Goal: Task Accomplishment & Management: Complete application form

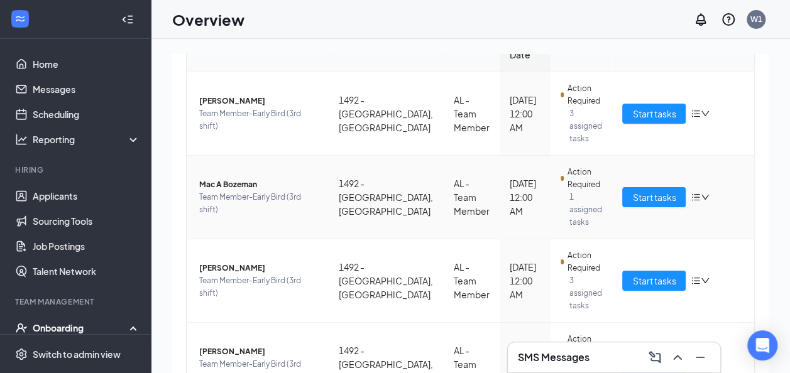
scroll to position [178, 0]
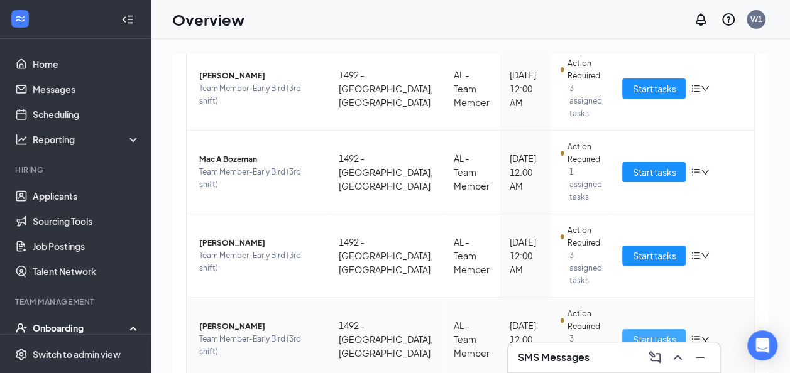
click at [653, 332] on span "Start tasks" at bounding box center [653, 339] width 43 height 14
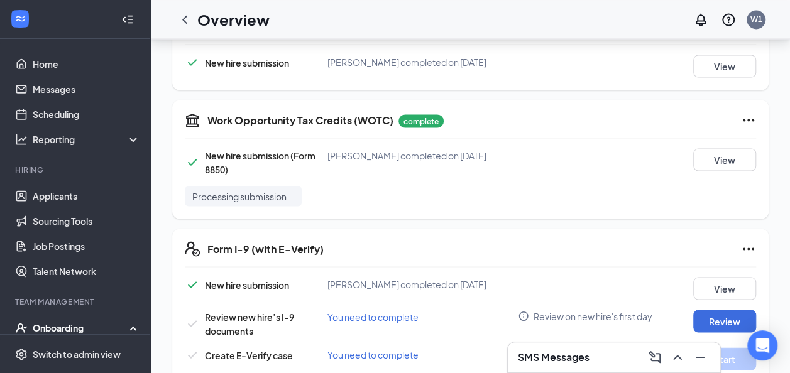
scroll to position [1164, 0]
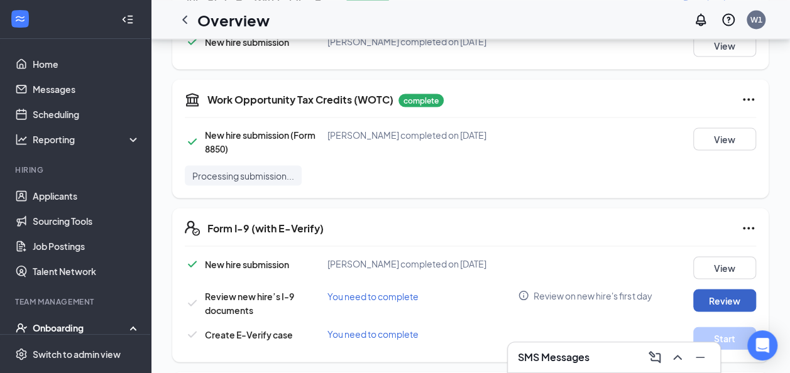
click at [706, 289] on button "Review" at bounding box center [724, 300] width 63 height 23
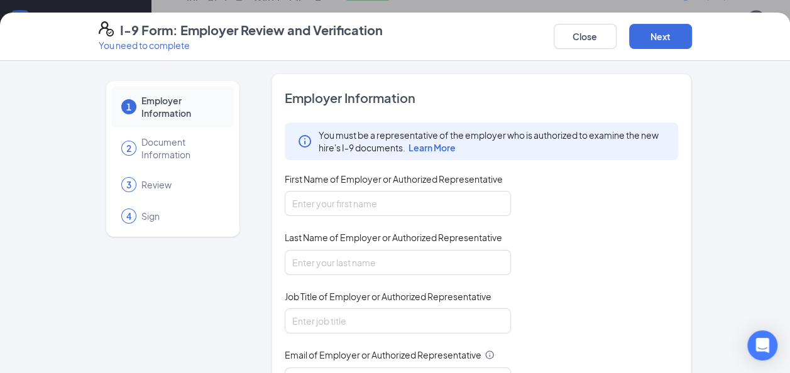
click at [478, 216] on div "You must be a representative of the employer who is authorized to examine the n…" at bounding box center [482, 287] width 394 height 329
click at [479, 207] on input "First Name of Employer or Authorized Representative" at bounding box center [398, 203] width 226 height 25
type input "Zharia"
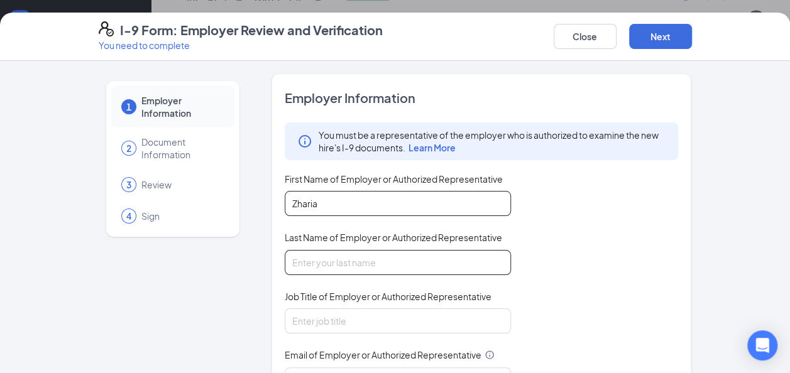
type input "Rivers"
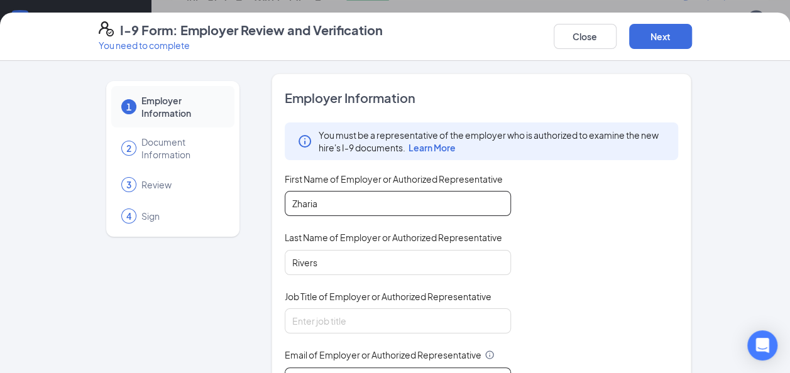
type input "[EMAIL_ADDRESS][DOMAIN_NAME]"
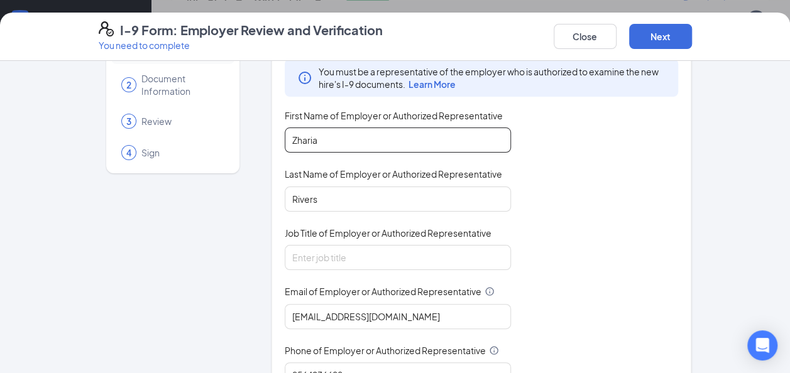
scroll to position [125, 0]
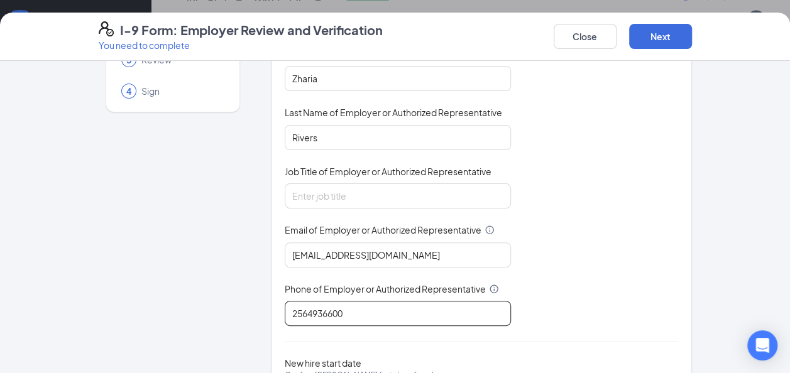
click at [334, 311] on input "2564936600" at bounding box center [398, 313] width 226 height 25
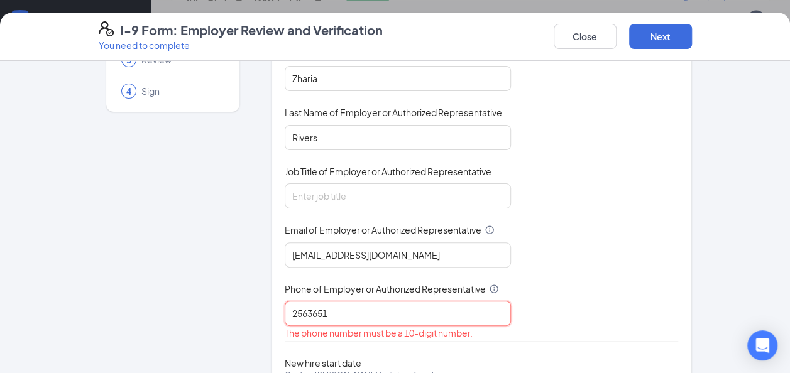
type input "2563651043"
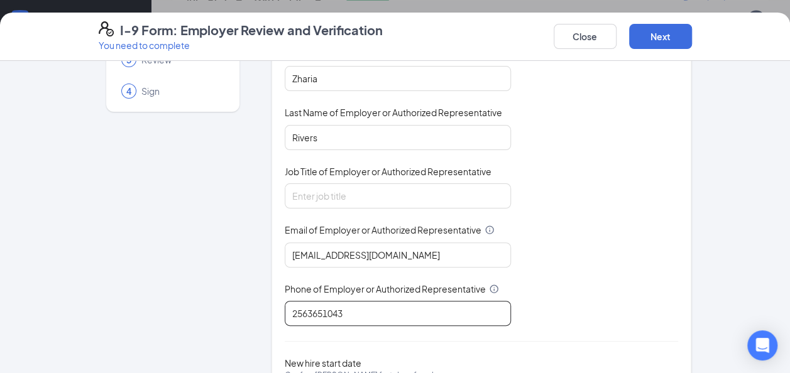
scroll to position [204, 0]
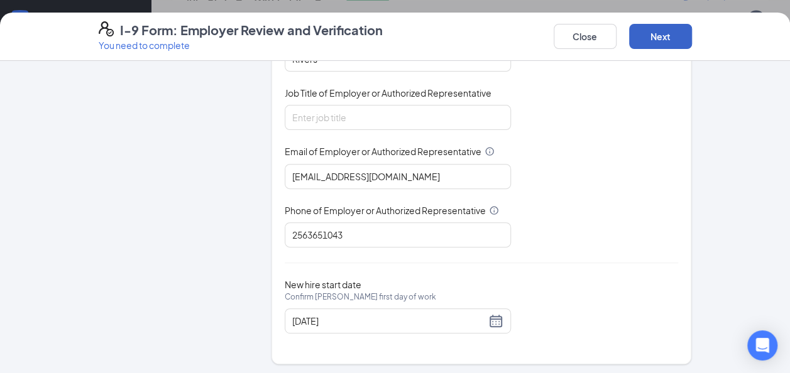
click at [645, 36] on button "Next" at bounding box center [660, 36] width 63 height 25
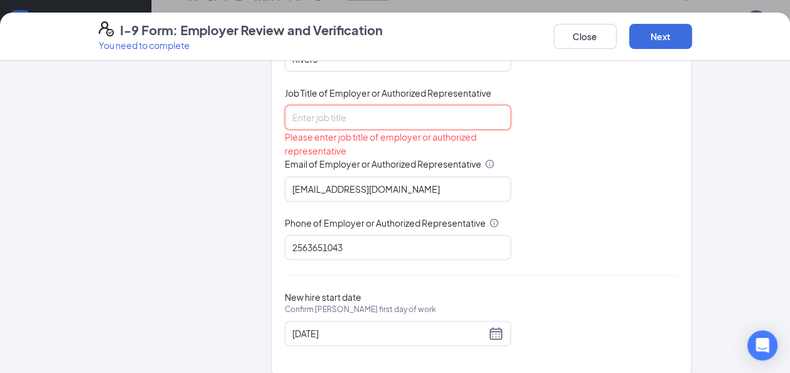
click at [407, 106] on input "Job Title of Employer or Authorized Representative" at bounding box center [398, 117] width 226 height 25
type input "General Manager"
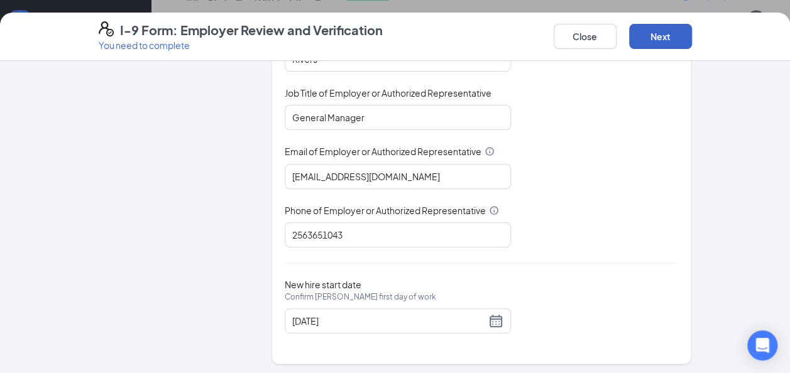
click at [665, 26] on button "Next" at bounding box center [660, 36] width 63 height 25
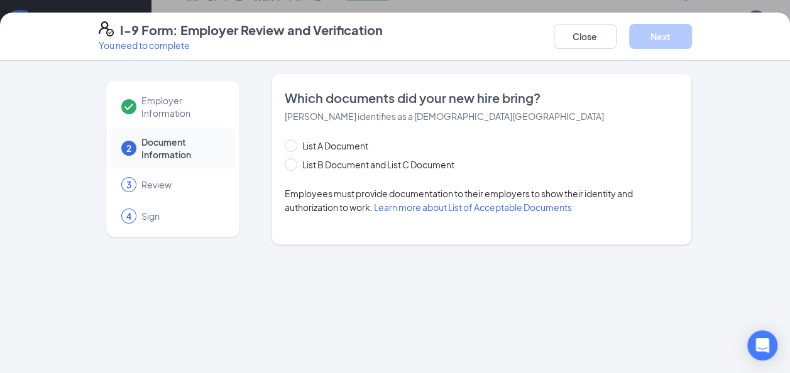
scroll to position [0, 0]
click at [312, 171] on div "List A Document List B Document and List C Document Employees must provide docu…" at bounding box center [482, 176] width 394 height 75
click at [329, 170] on span "List B Document and List C Document" at bounding box center [378, 165] width 162 height 14
click at [294, 167] on input "List B Document and List C Document" at bounding box center [289, 162] width 9 height 9
radio input "true"
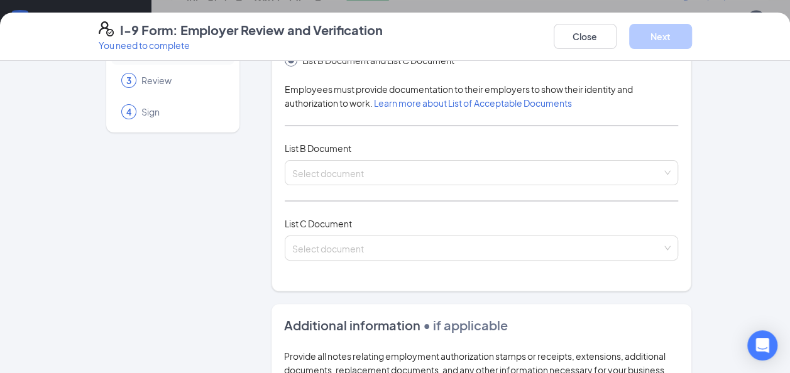
scroll to position [106, 0]
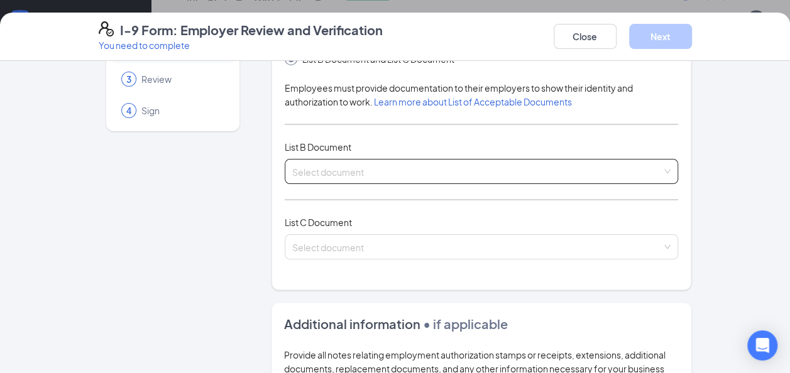
click at [359, 175] on div "Select document List B Documents Driver’s License issued by U.S State or outlyi…" at bounding box center [482, 171] width 394 height 25
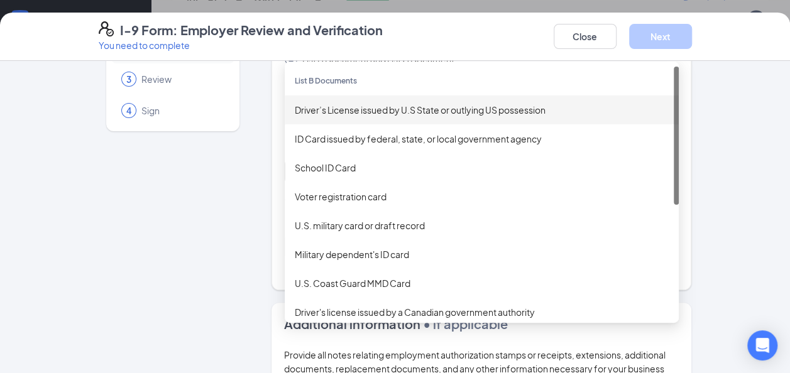
click at [350, 103] on div "Driver’s License issued by U.S State or outlying US possession" at bounding box center [482, 110] width 374 height 14
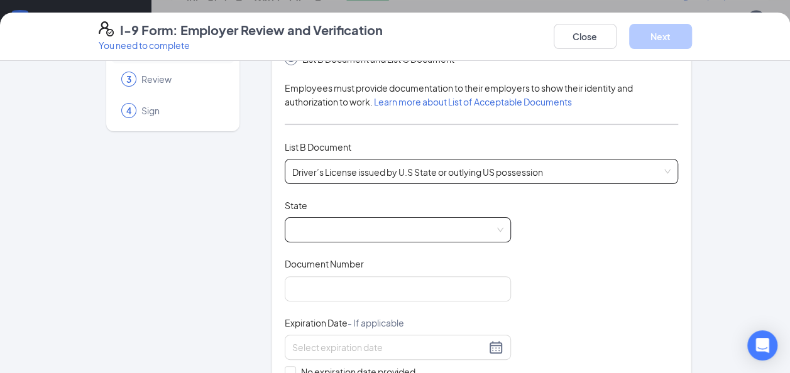
click at [441, 234] on span at bounding box center [397, 230] width 211 height 24
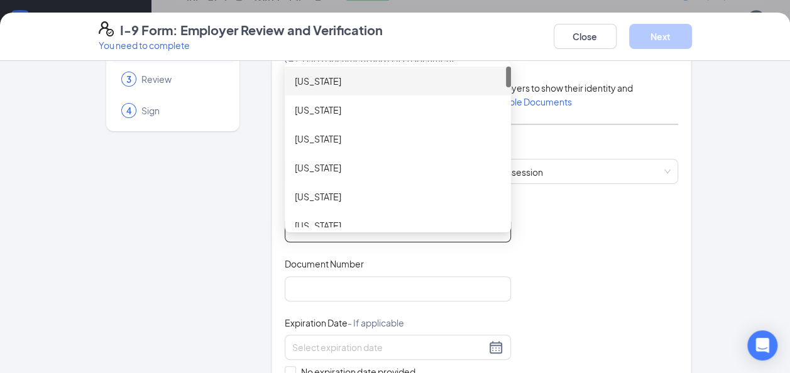
click at [372, 91] on div "[US_STATE]" at bounding box center [398, 81] width 226 height 29
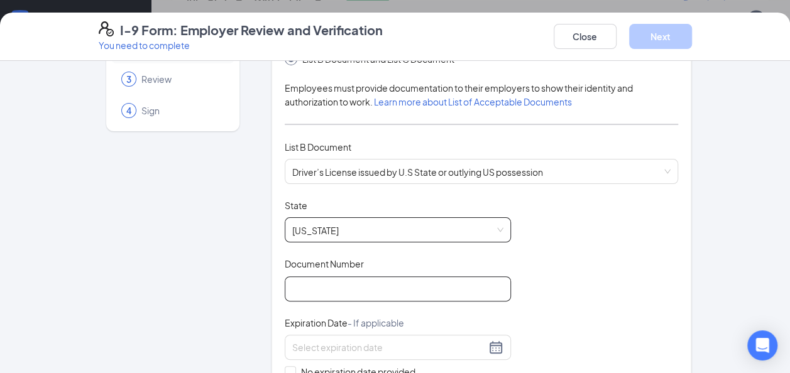
click at [459, 285] on input "Document Number" at bounding box center [398, 289] width 226 height 25
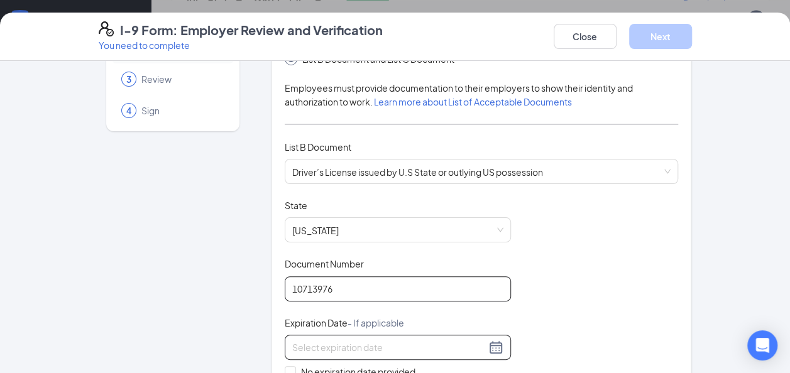
type input "10713976"
click at [443, 341] on input at bounding box center [389, 348] width 194 height 14
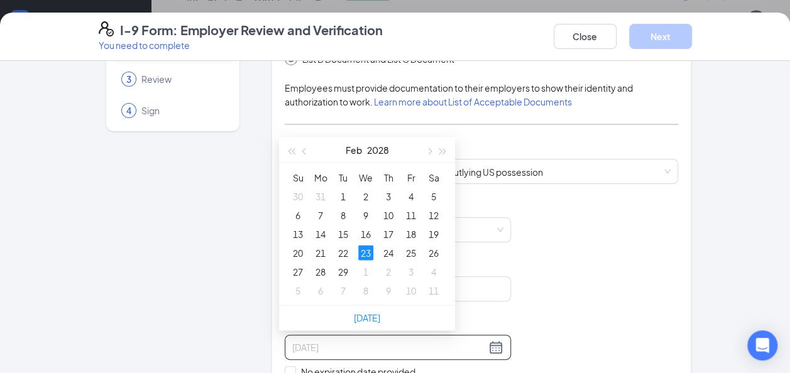
click at [365, 252] on div "23" at bounding box center [365, 252] width 15 height 15
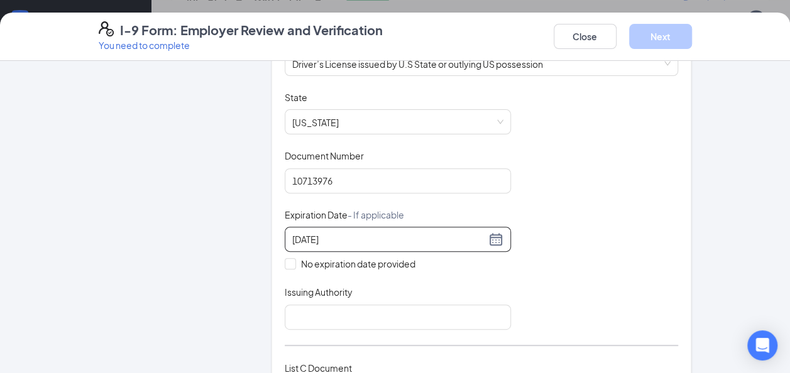
scroll to position [225, 0]
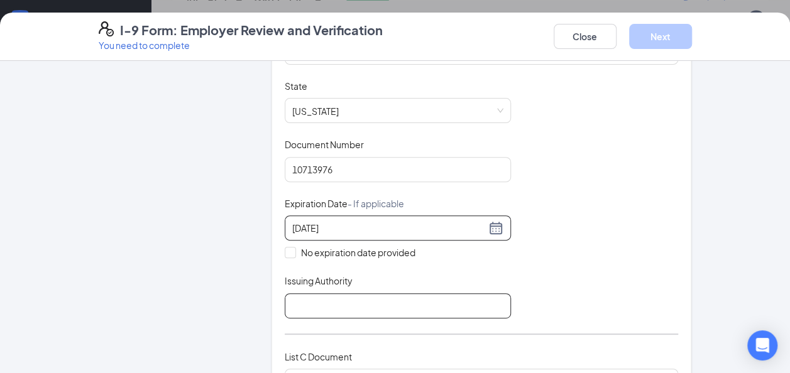
type input "[DATE]"
click at [362, 297] on input "Issuing Authority" at bounding box center [398, 306] width 226 height 25
type input "Department of Motor Vehicles"
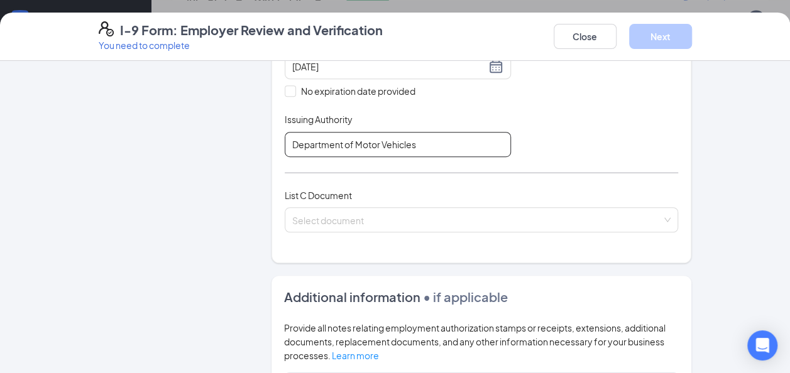
scroll to position [387, 0]
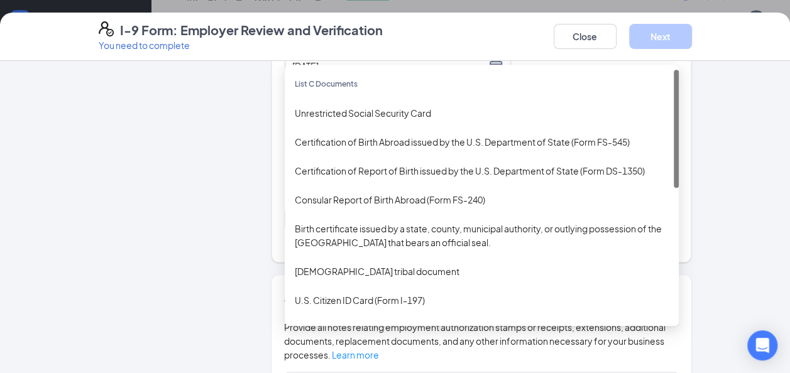
drag, startPoint x: 348, startPoint y: 219, endPoint x: 305, endPoint y: 100, distance: 126.5
click at [305, 100] on div "Unrestricted Social Security Card" at bounding box center [482, 113] width 394 height 29
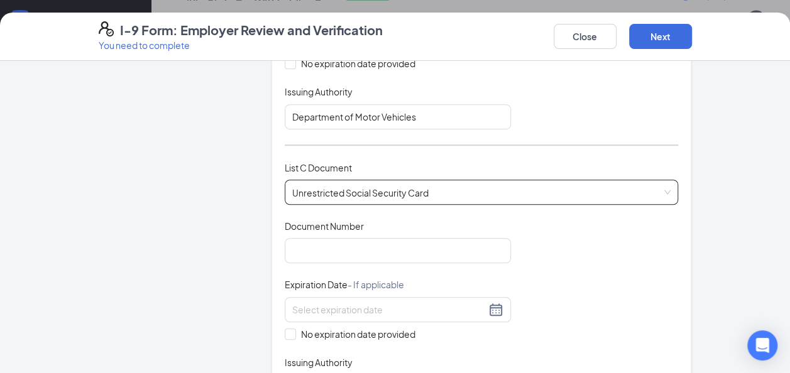
scroll to position [415, 0]
click at [400, 255] on input "Document Number" at bounding box center [398, 250] width 226 height 25
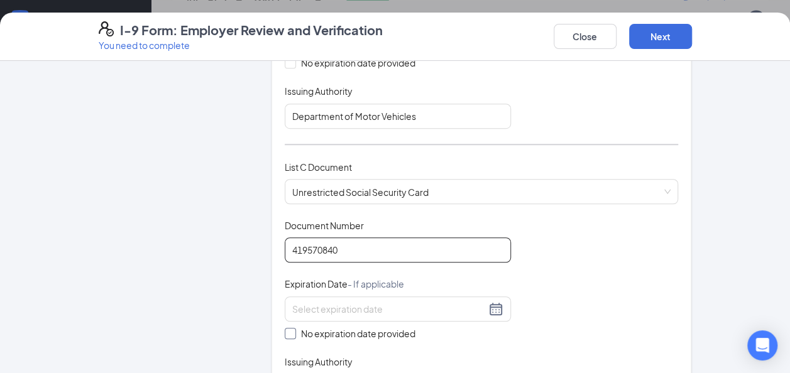
type input "419570840"
click at [375, 328] on span "No expiration date provided" at bounding box center [358, 334] width 124 height 14
click at [294, 328] on input "No expiration date provided" at bounding box center [289, 332] width 9 height 9
checkbox input "true"
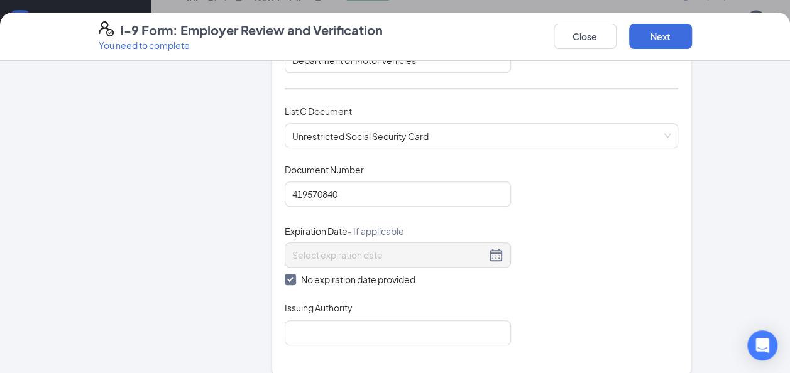
scroll to position [471, 0]
click at [381, 328] on input "Issuing Authority" at bounding box center [398, 332] width 226 height 25
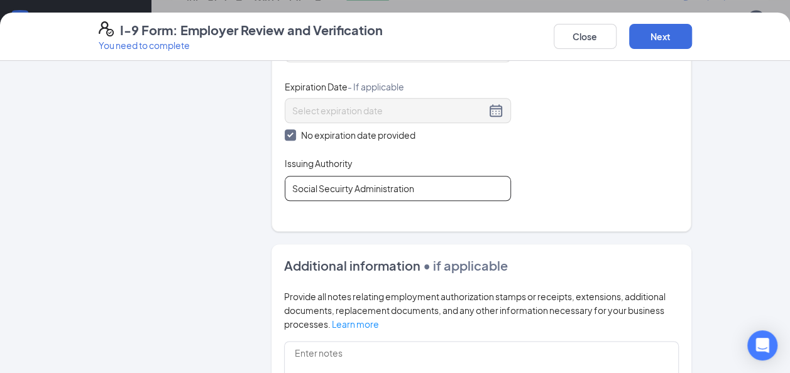
scroll to position [616, 0]
click at [334, 183] on input "Social Secuirty Administration" at bounding box center [398, 187] width 226 height 25
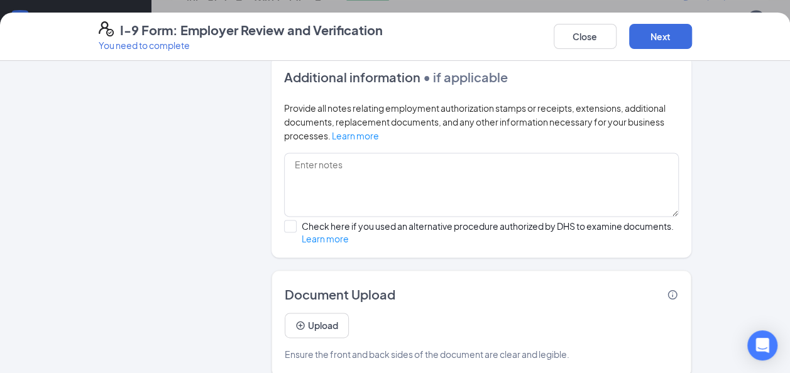
scroll to position [814, 0]
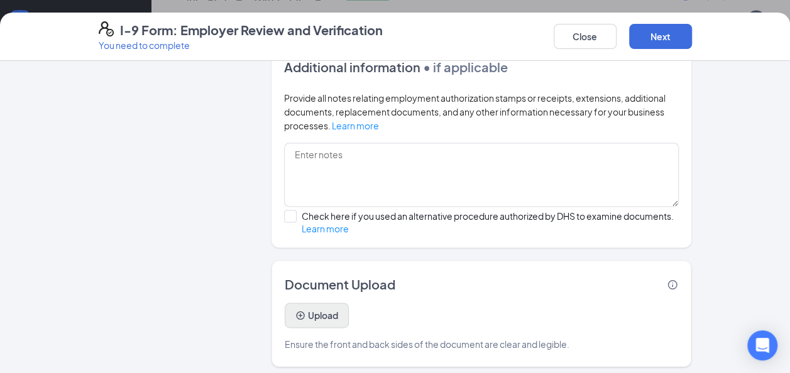
type input "Social Security Administration"
click at [321, 314] on button "Upload" at bounding box center [317, 315] width 64 height 25
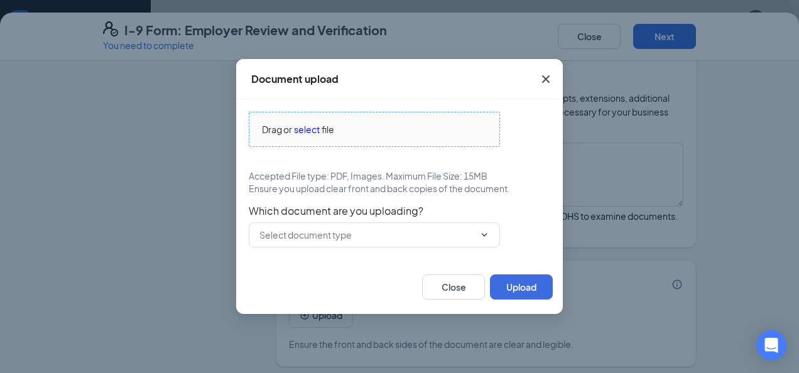
click at [316, 136] on span "select" at bounding box center [307, 130] width 26 height 14
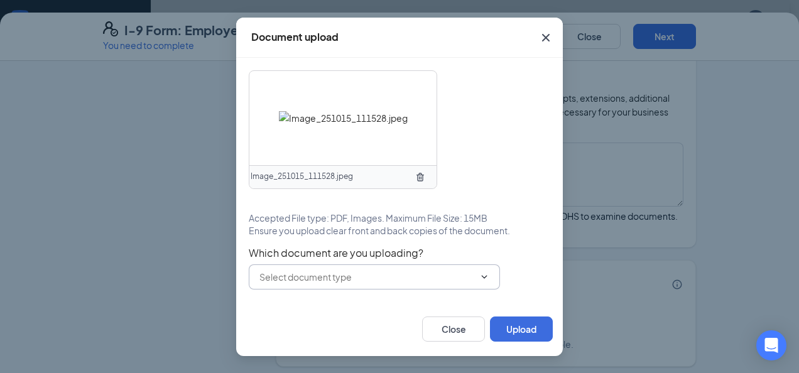
click at [411, 273] on input "text" at bounding box center [367, 277] width 215 height 14
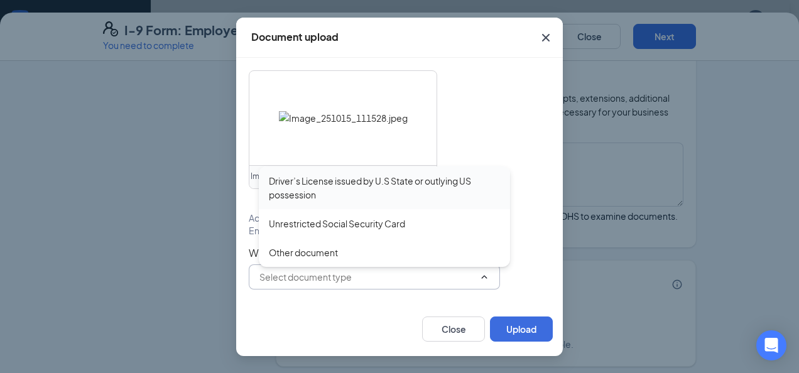
click at [385, 194] on div "Driver’s License issued by U.S State or outlying US possession" at bounding box center [384, 188] width 231 height 28
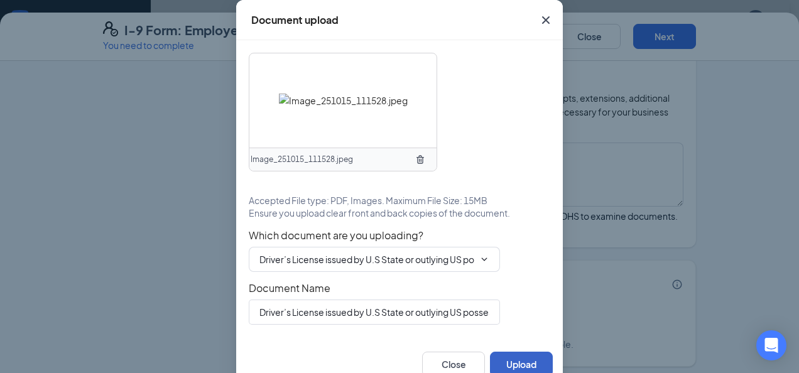
click at [509, 358] on button "Upload" at bounding box center [521, 364] width 63 height 25
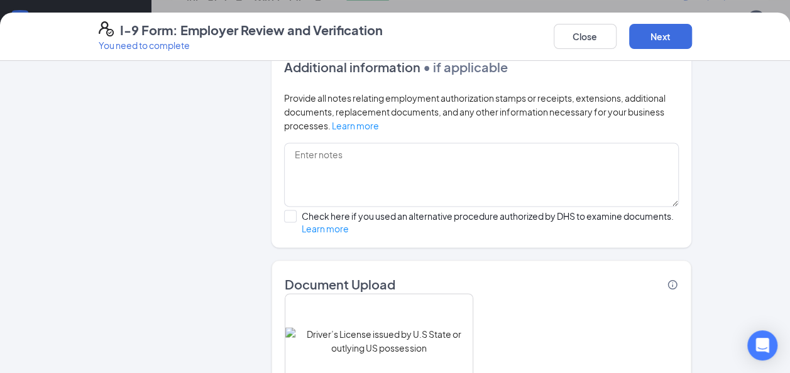
scroll to position [932, 0]
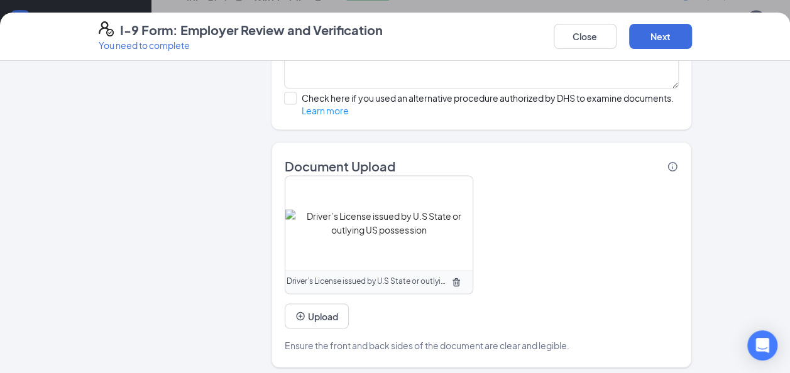
click at [297, 294] on div "Upload" at bounding box center [317, 311] width 64 height 35
click at [314, 309] on button "Upload" at bounding box center [317, 316] width 64 height 25
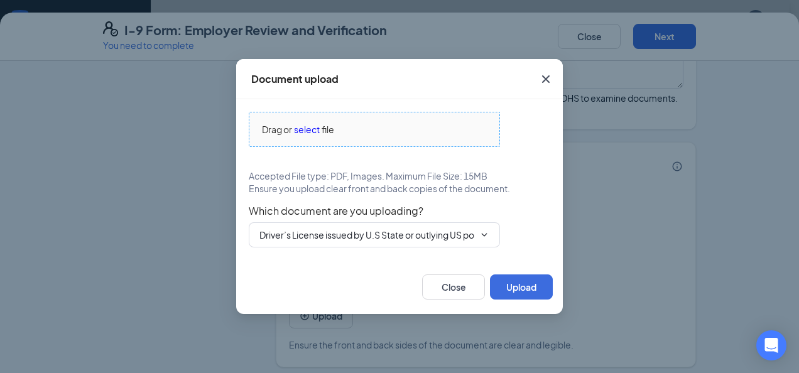
click at [383, 126] on div "Drag or select file" at bounding box center [375, 130] width 250 height 14
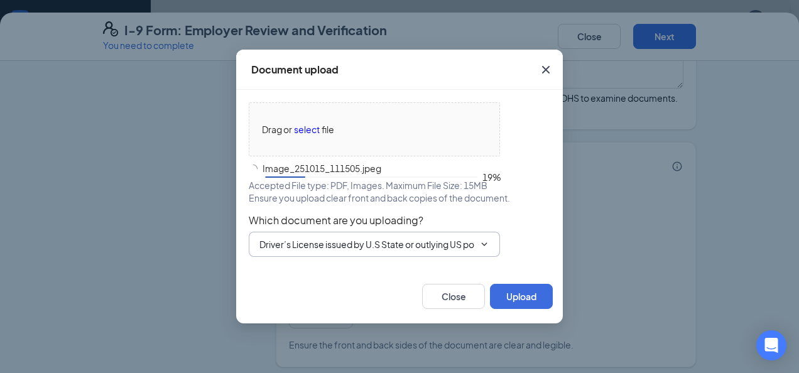
click at [336, 249] on input "Driver’s License issued by U.S State or outlying US possession" at bounding box center [367, 245] width 215 height 14
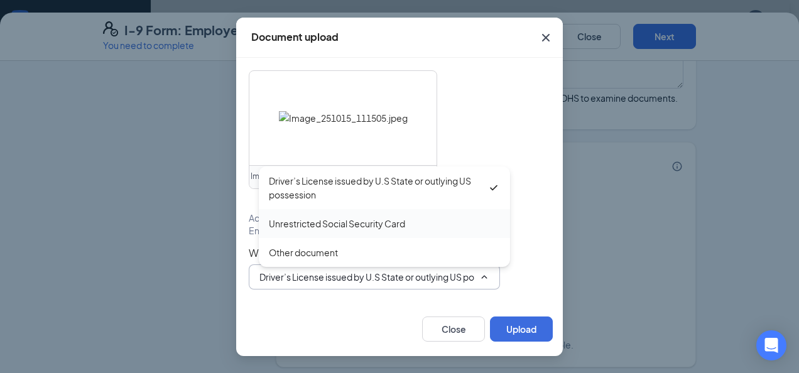
click at [354, 222] on div "Unrestricted Social Security Card" at bounding box center [337, 224] width 136 height 14
type input "Unrestricted Social Security Card"
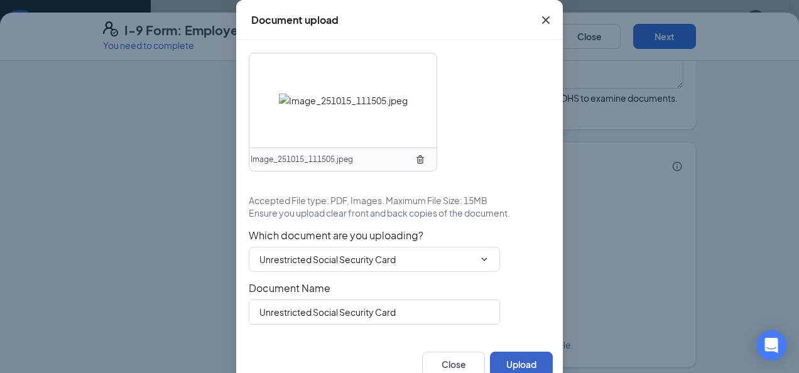
click at [522, 357] on button "Upload" at bounding box center [521, 364] width 63 height 25
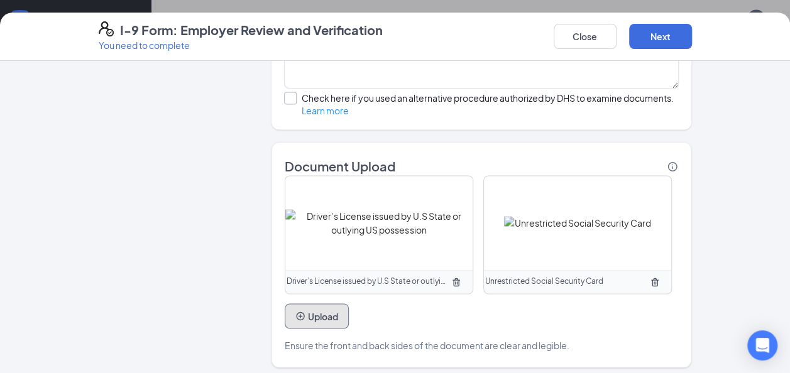
scroll to position [1313, 0]
click at [645, 29] on button "Next" at bounding box center [660, 36] width 63 height 25
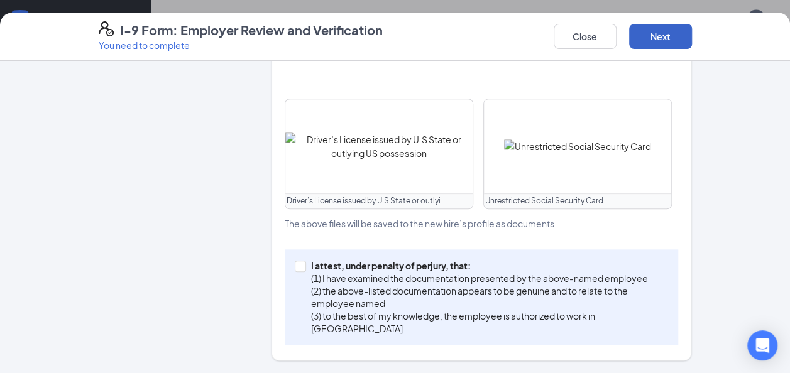
scroll to position [600, 0]
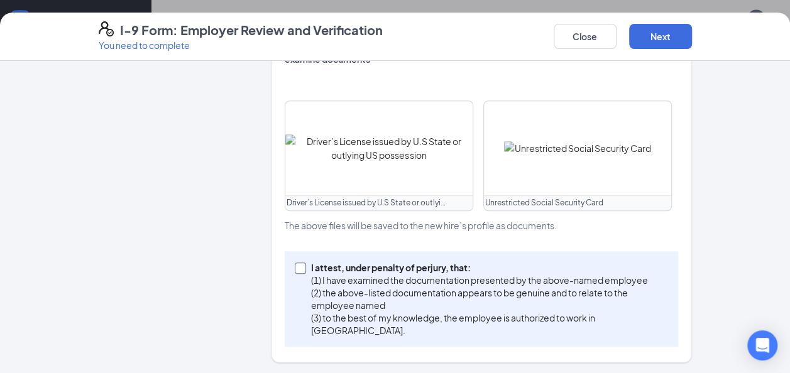
click at [401, 282] on p "(1) I have examined the documentation presented by the above-named employee" at bounding box center [487, 280] width 353 height 13
click at [304, 272] on input "I attest, under penalty of [PERSON_NAME], that: (1) I have examined the documen…" at bounding box center [299, 267] width 9 height 9
checkbox input "true"
click at [658, 44] on button "Next" at bounding box center [660, 36] width 63 height 25
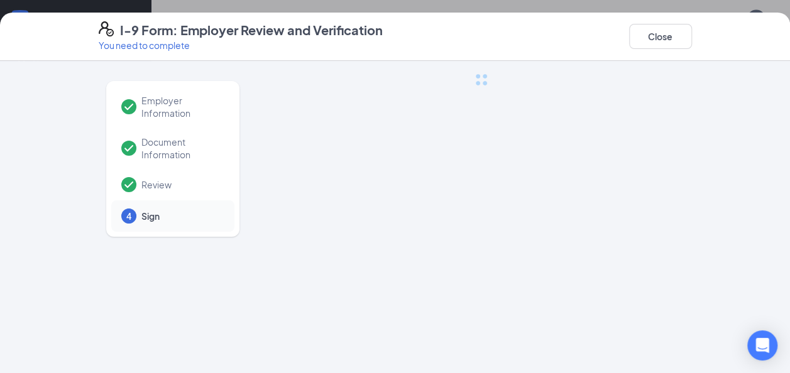
scroll to position [0, 0]
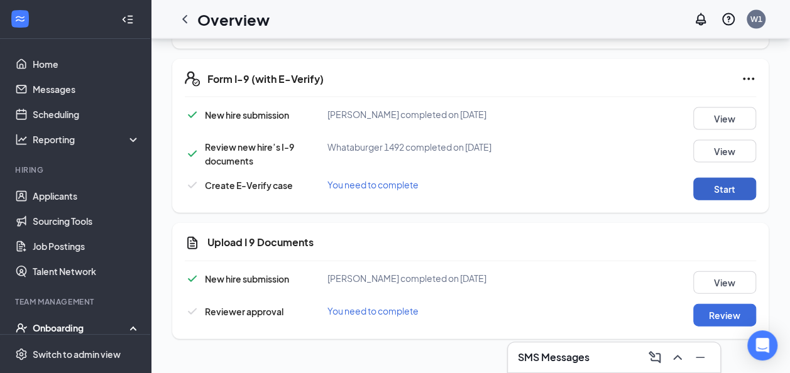
click at [728, 183] on button "Start" at bounding box center [724, 189] width 63 height 23
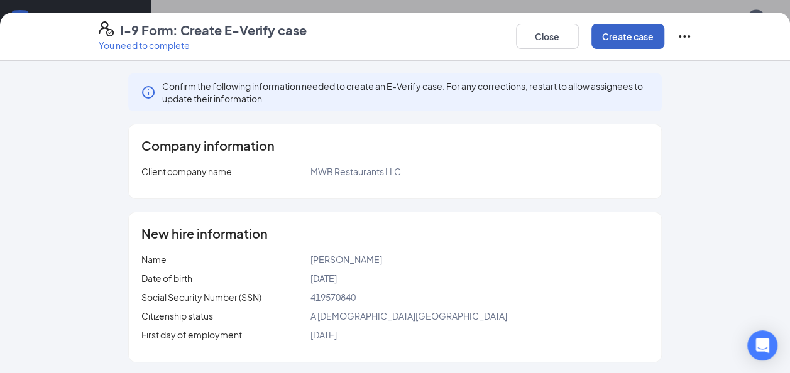
click at [631, 47] on button "Create case" at bounding box center [627, 36] width 73 height 25
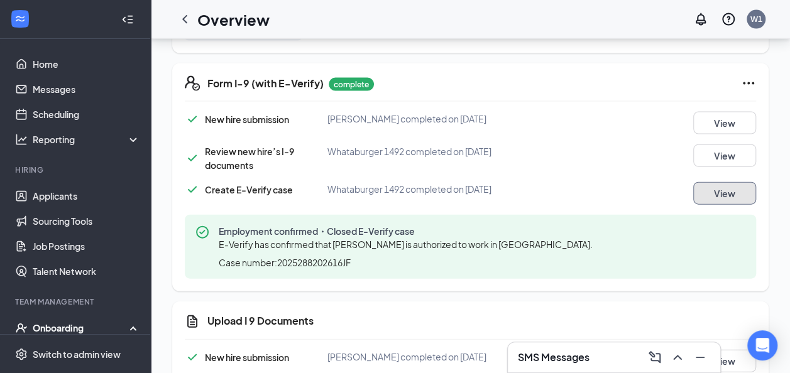
scroll to position [1387, 0]
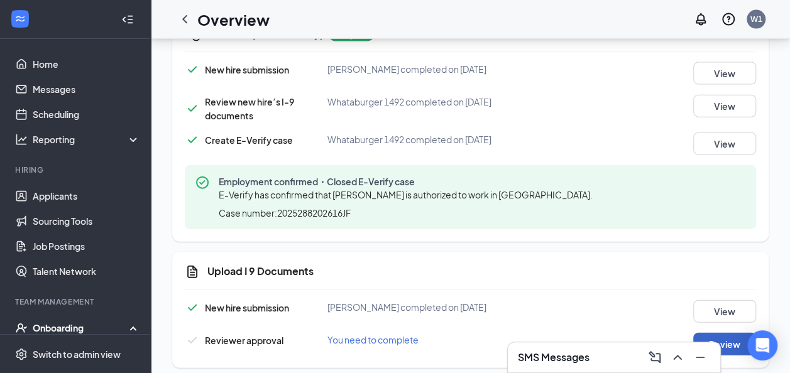
click at [735, 333] on button "Review" at bounding box center [724, 344] width 63 height 23
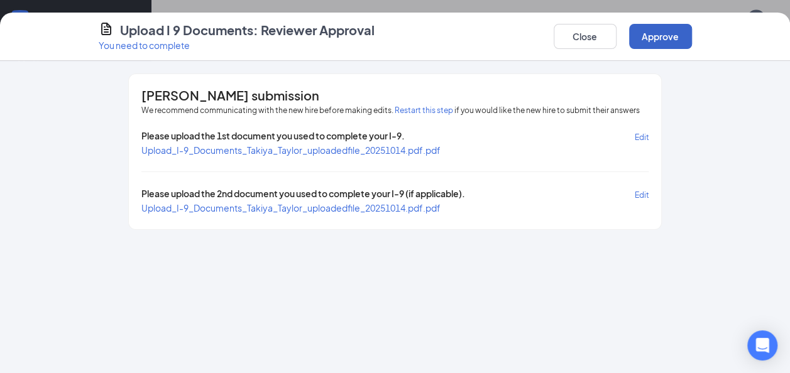
click at [670, 36] on button "Approve" at bounding box center [660, 36] width 63 height 25
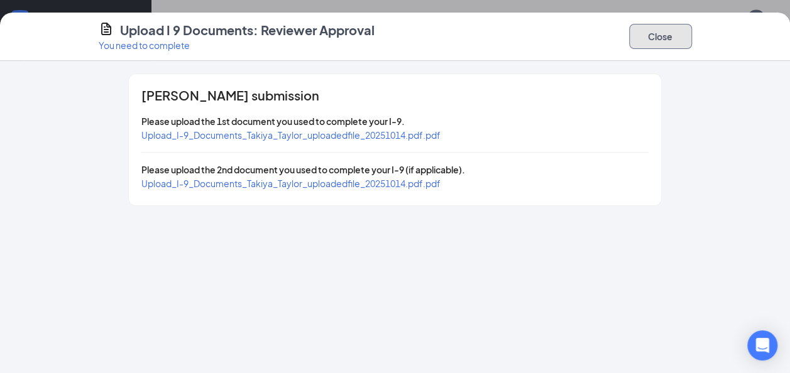
click at [653, 30] on button "Close" at bounding box center [660, 36] width 63 height 25
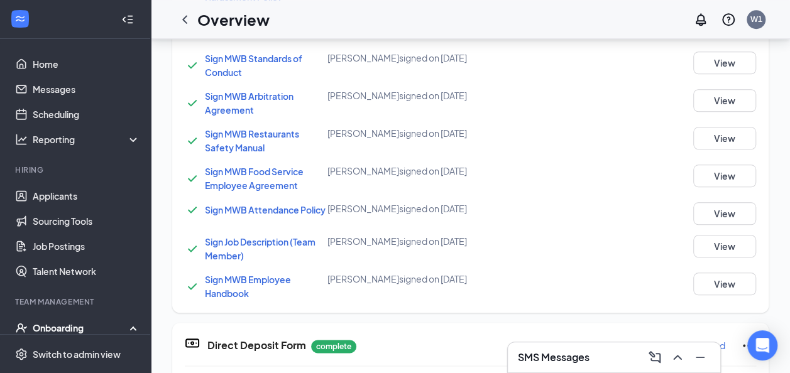
scroll to position [532, 0]
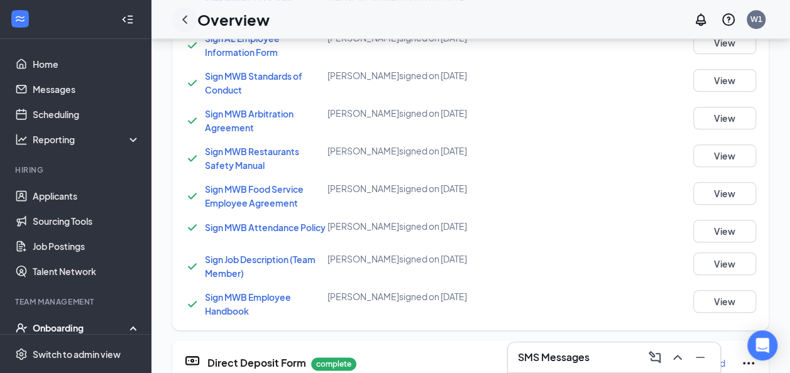
click at [187, 25] on icon "ChevronLeft" at bounding box center [184, 19] width 15 height 15
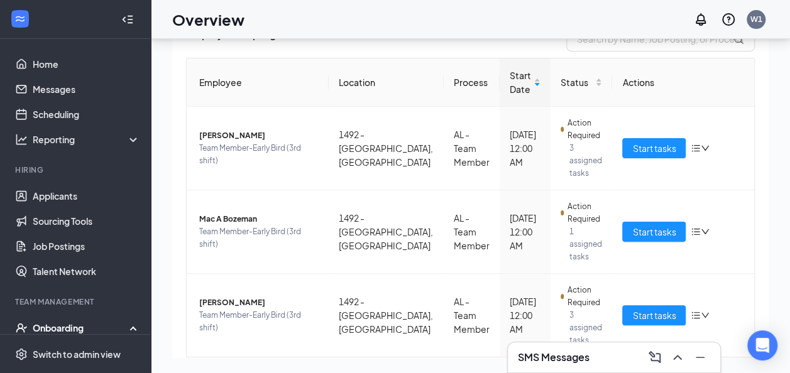
scroll to position [67, 0]
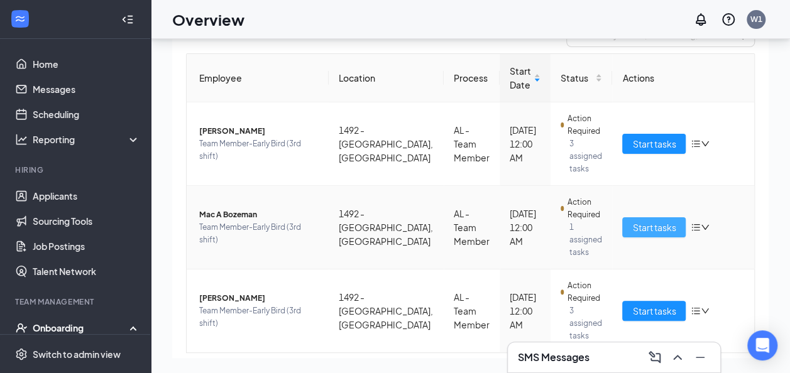
click at [650, 221] on span "Start tasks" at bounding box center [653, 228] width 43 height 14
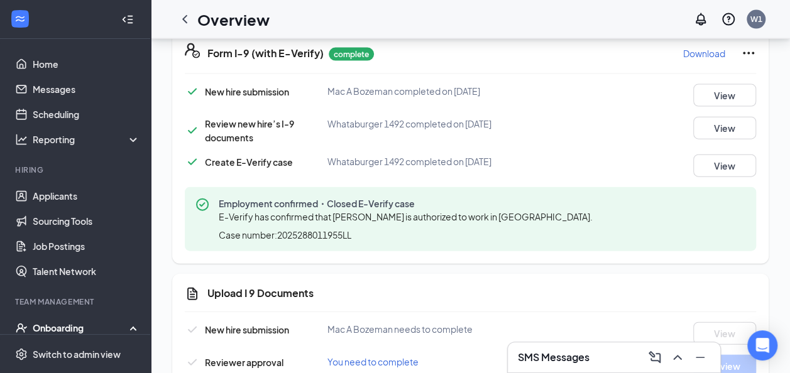
scroll to position [1392, 0]
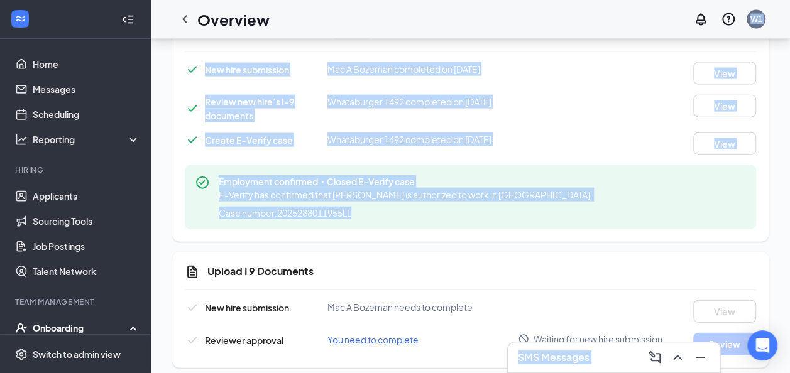
drag, startPoint x: 650, startPoint y: 209, endPoint x: 285, endPoint y: 21, distance: 410.4
drag, startPoint x: 285, startPoint y: 21, endPoint x: 307, endPoint y: 104, distance: 86.0
click at [307, 104] on div "Review new hire’s I-9 documents" at bounding box center [266, 109] width 123 height 28
click at [186, 13] on icon "ChevronLeft" at bounding box center [184, 19] width 15 height 15
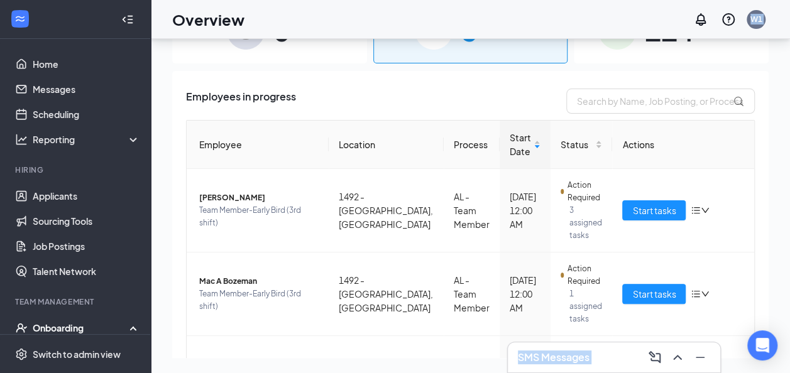
scroll to position [29, 0]
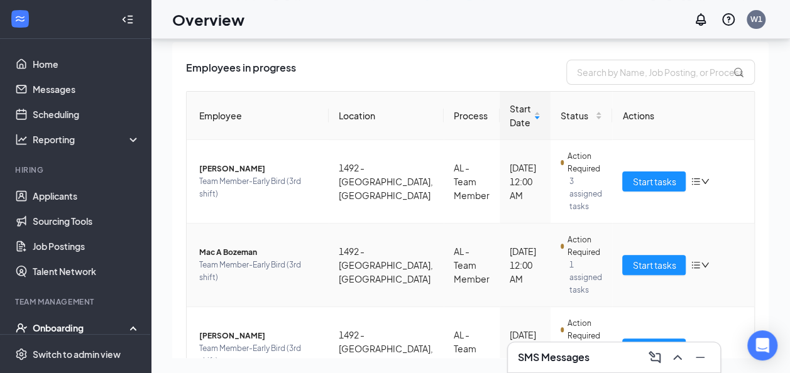
click at [586, 238] on span "Action Required" at bounding box center [585, 246] width 35 height 25
click at [647, 342] on span "Start tasks" at bounding box center [653, 349] width 43 height 14
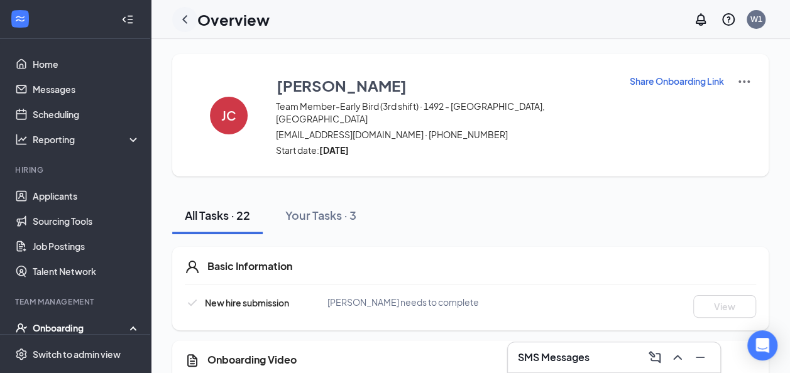
click at [186, 19] on icon "ChevronLeft" at bounding box center [184, 19] width 15 height 15
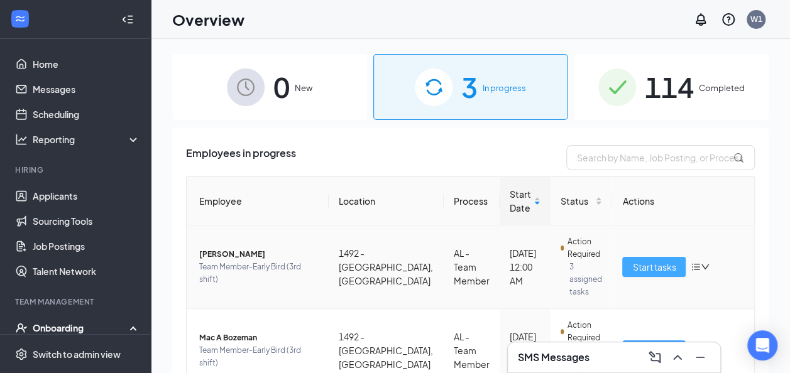
click at [659, 262] on span "Start tasks" at bounding box center [653, 267] width 43 height 14
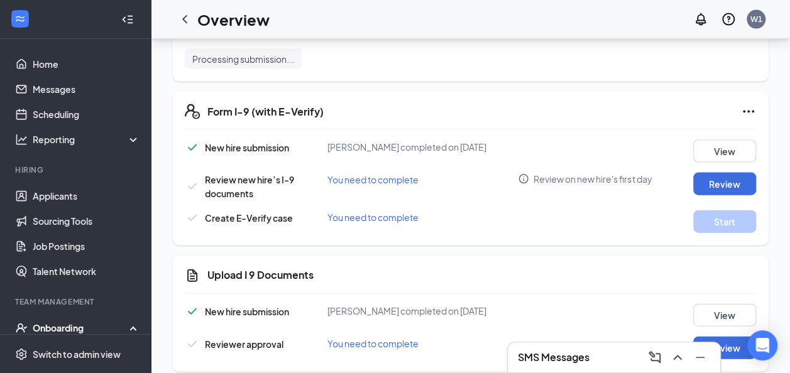
scroll to position [1353, 0]
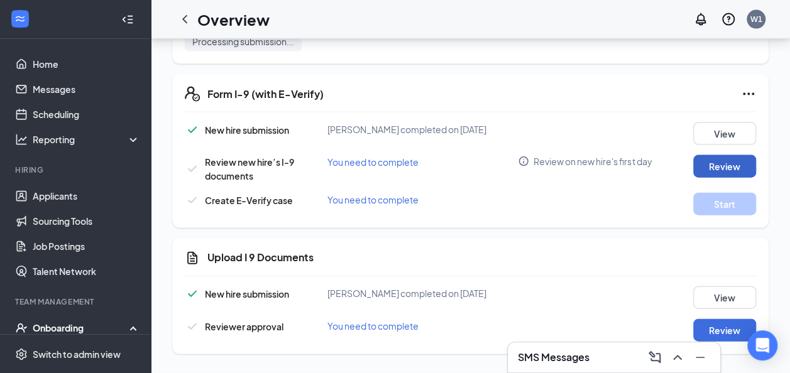
click at [698, 164] on button "Review" at bounding box center [724, 166] width 63 height 23
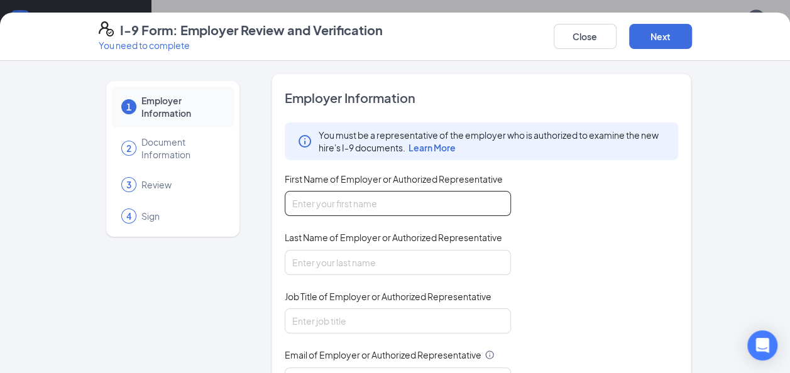
click at [464, 196] on input "First Name of Employer or Authorized Representative" at bounding box center [398, 203] width 226 height 25
type input "Zharia"
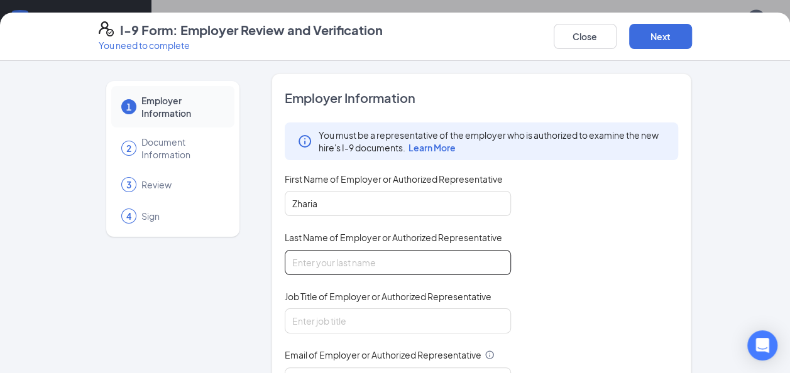
click at [382, 261] on input "Last Name of Employer or Authorized Representative" at bounding box center [398, 262] width 226 height 25
type input "Rivers"
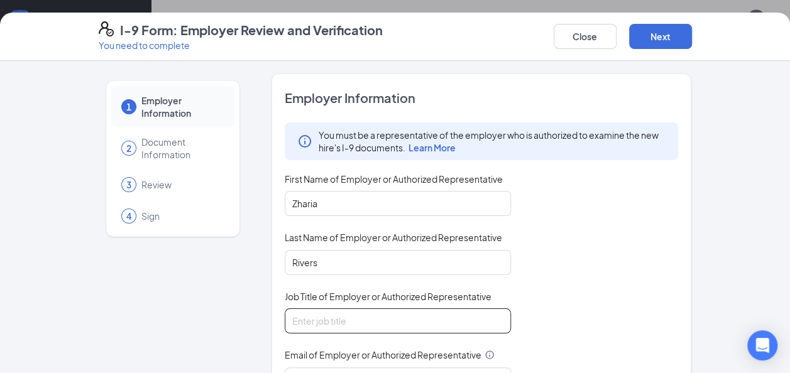
click at [337, 314] on input "Job Title of Employer or Authorized Representative" at bounding box center [398, 321] width 226 height 25
type input "General Manager"
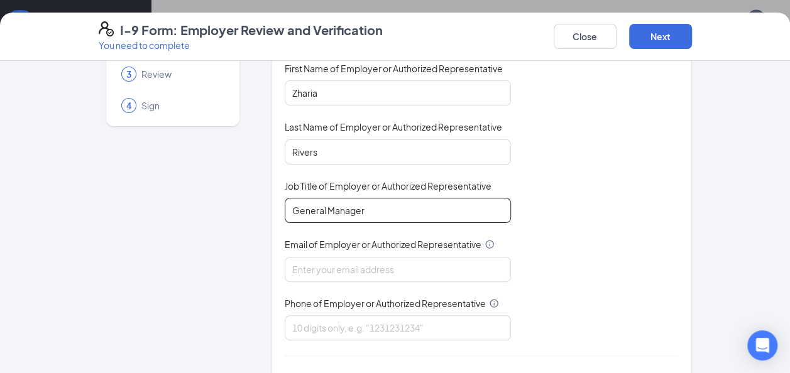
scroll to position [124, 0]
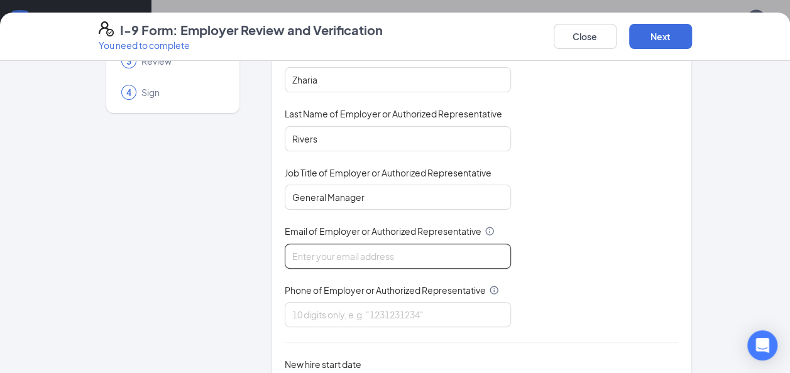
click at [334, 251] on input "Email of Employer or Authorized Representative" at bounding box center [398, 256] width 226 height 25
type input "[EMAIL_ADDRESS][DOMAIN_NAME]"
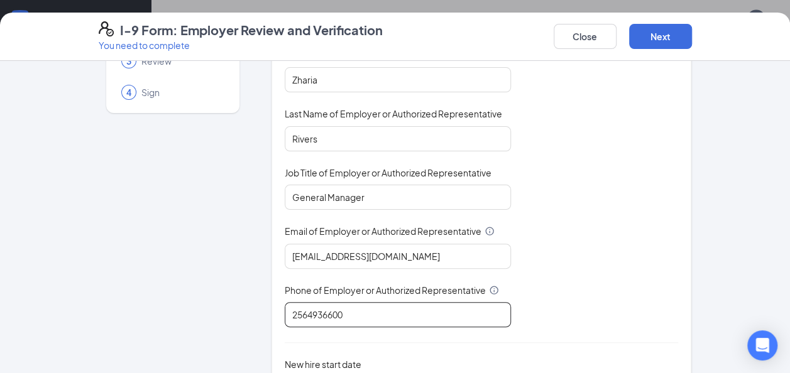
click at [306, 312] on input "2564936600" at bounding box center [398, 314] width 226 height 25
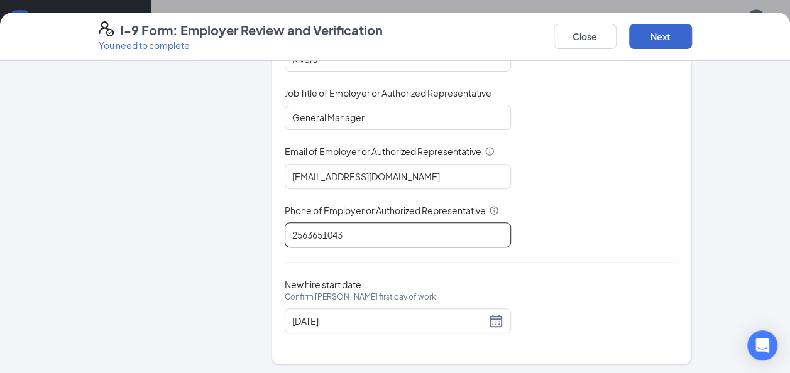
type input "2563651043"
click at [649, 48] on button "Next" at bounding box center [660, 36] width 63 height 25
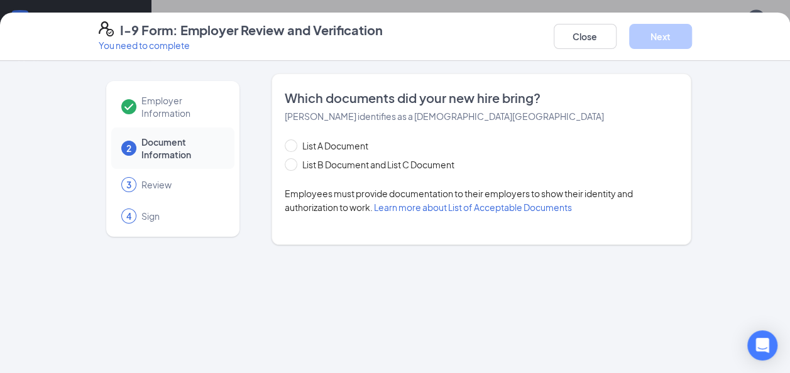
scroll to position [0, 0]
click at [430, 165] on span "List B Document and List C Document" at bounding box center [378, 165] width 162 height 14
click at [294, 165] on input "List B Document and List C Document" at bounding box center [289, 162] width 9 height 9
radio input "true"
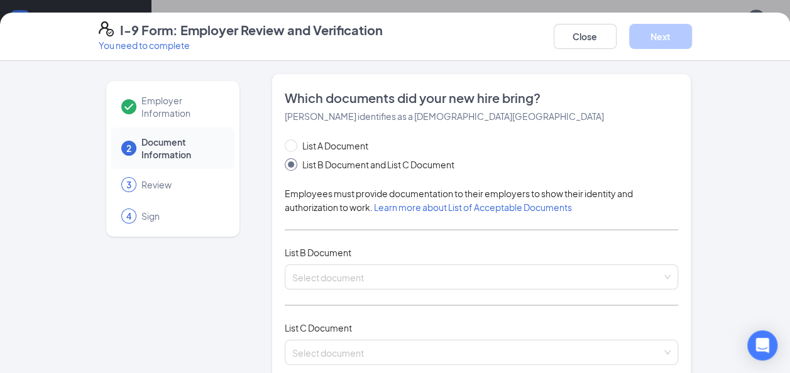
drag, startPoint x: 337, startPoint y: 277, endPoint x: 238, endPoint y: 227, distance: 111.0
click at [289, 270] on div "Select document List B Documents Driver’s License issued by U.S State or outlyi…" at bounding box center [482, 277] width 394 height 25
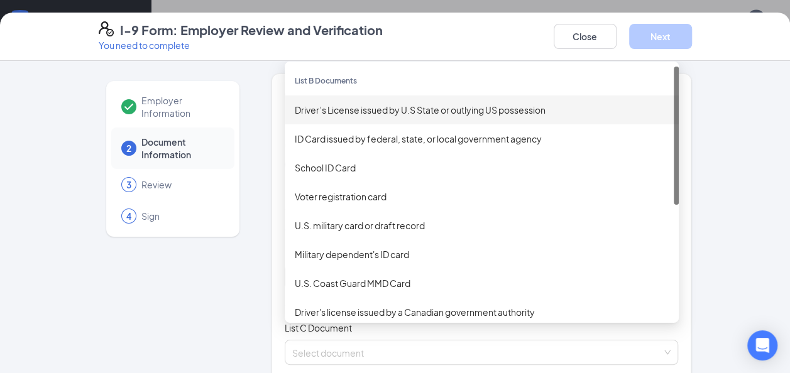
click at [324, 111] on div "Driver’s License issued by U.S State or outlying US possession" at bounding box center [482, 110] width 374 height 14
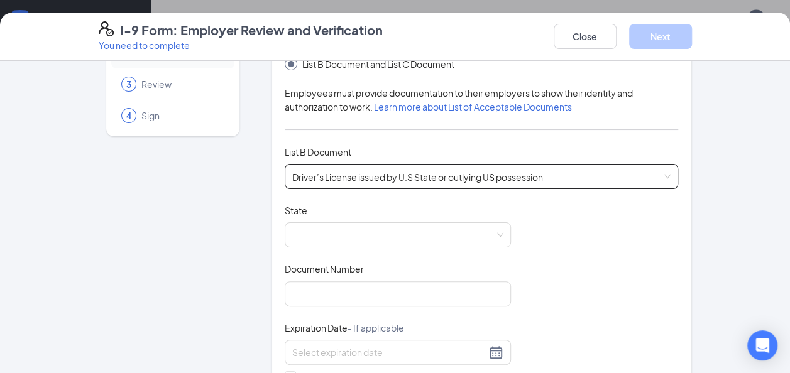
scroll to position [102, 0]
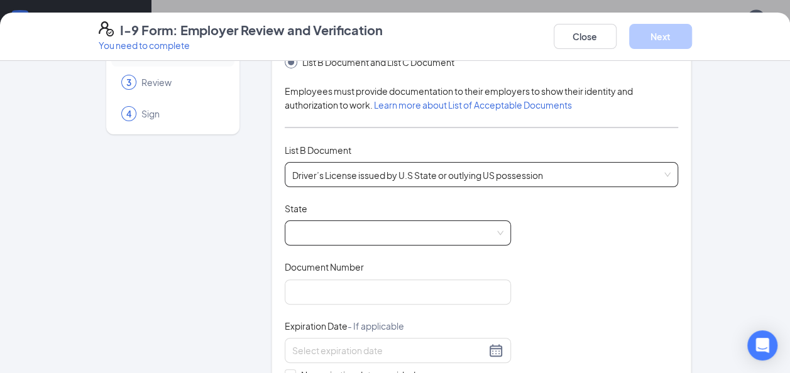
click at [310, 234] on span at bounding box center [397, 233] width 211 height 24
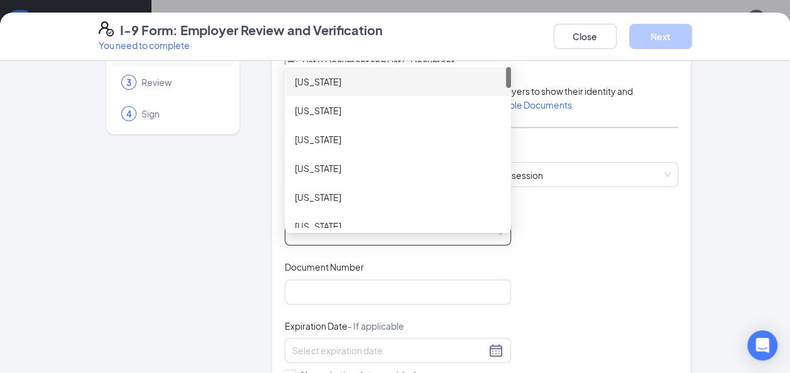
click at [321, 75] on div "[US_STATE]" at bounding box center [398, 82] width 206 height 14
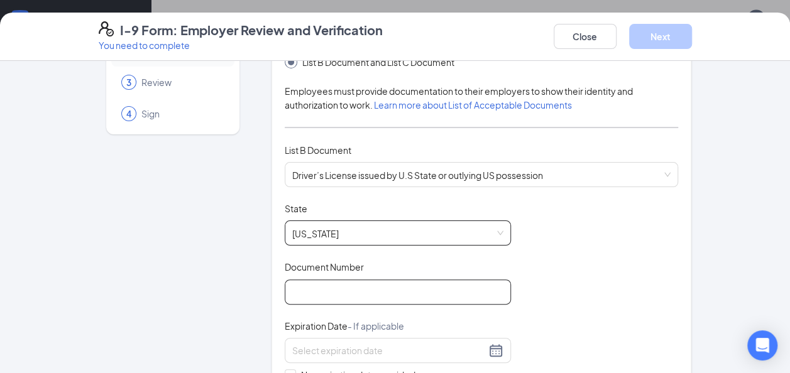
click at [401, 297] on input "Document Number" at bounding box center [398, 292] width 226 height 25
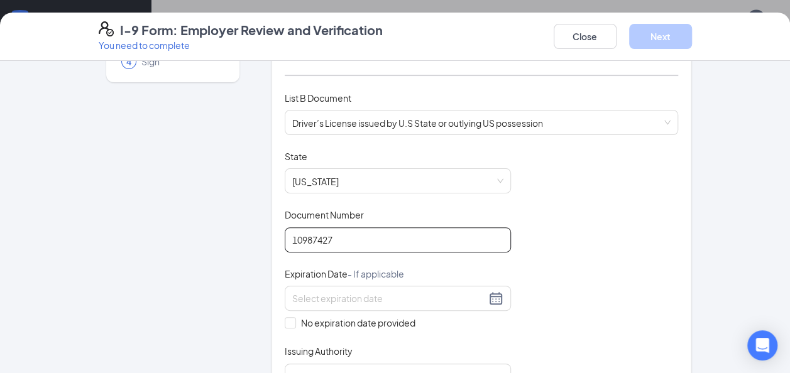
scroll to position [155, 0]
type input "10987427"
click at [400, 296] on input at bounding box center [389, 298] width 194 height 14
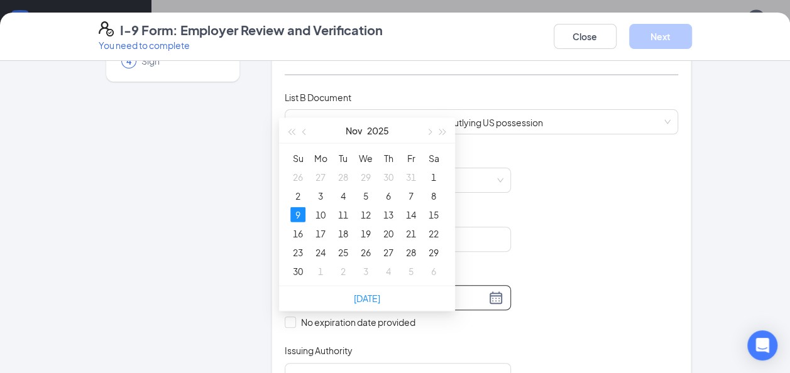
click at [300, 207] on div "9" at bounding box center [297, 214] width 15 height 15
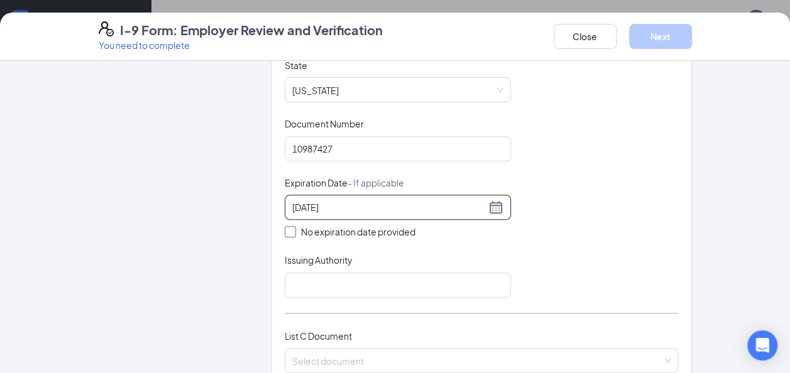
scroll to position [251, 0]
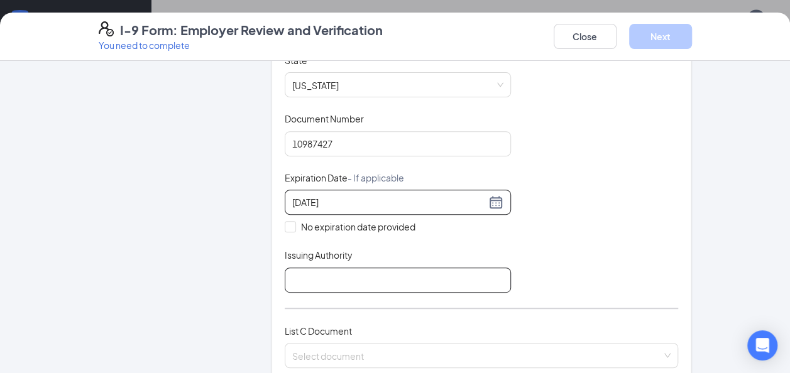
type input "[DATE]"
click at [392, 270] on input "Issuing Authority" at bounding box center [398, 280] width 226 height 25
type input "Department of Motor Vehicles"
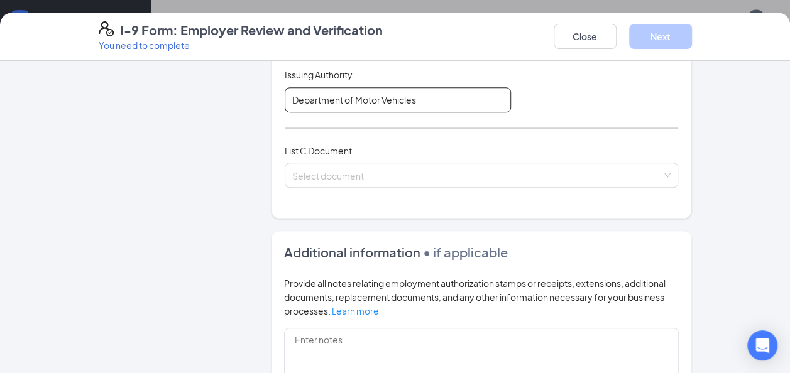
scroll to position [461, 0]
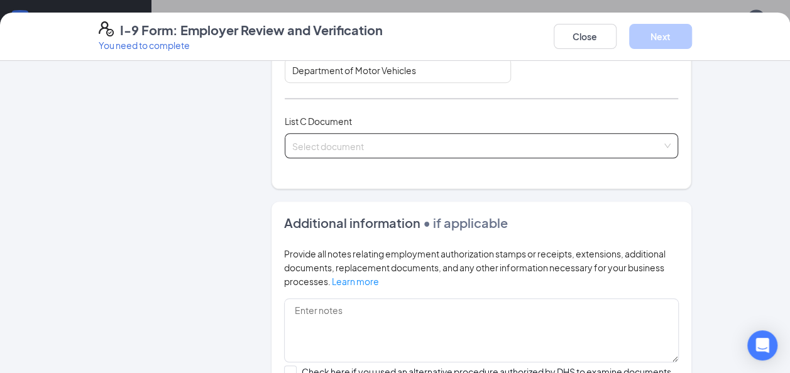
click at [334, 141] on div "Select document List C Documents Unrestricted Social Security Card Certificatio…" at bounding box center [482, 145] width 394 height 25
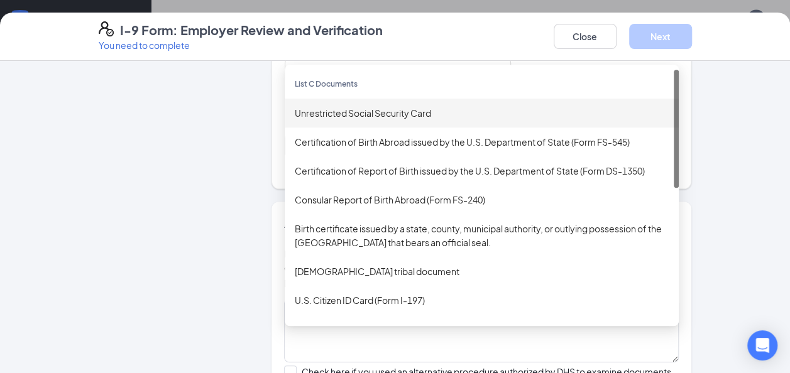
click at [304, 106] on div "Unrestricted Social Security Card" at bounding box center [482, 113] width 374 height 14
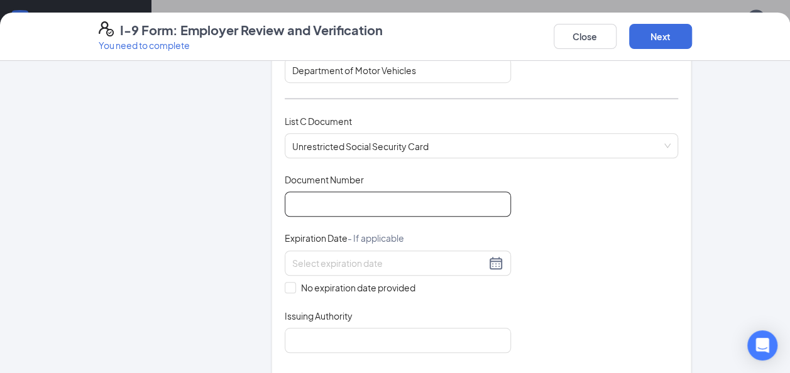
click at [331, 205] on input "Document Number" at bounding box center [398, 204] width 226 height 25
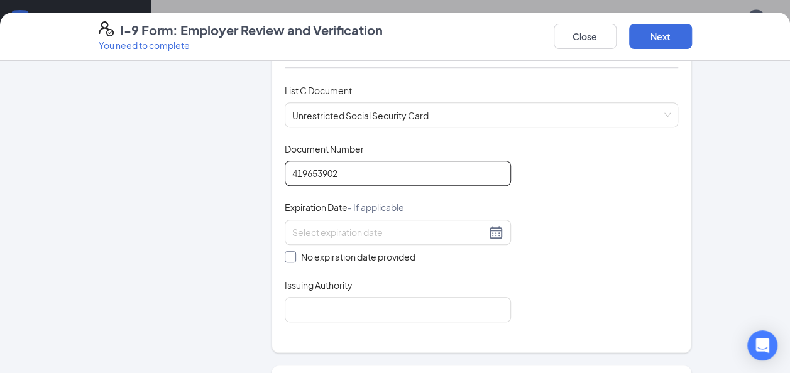
type input "419653902"
click at [338, 250] on span "No expiration date provided" at bounding box center [358, 257] width 124 height 14
click at [294, 251] on input "No expiration date provided" at bounding box center [289, 255] width 9 height 9
checkbox input "true"
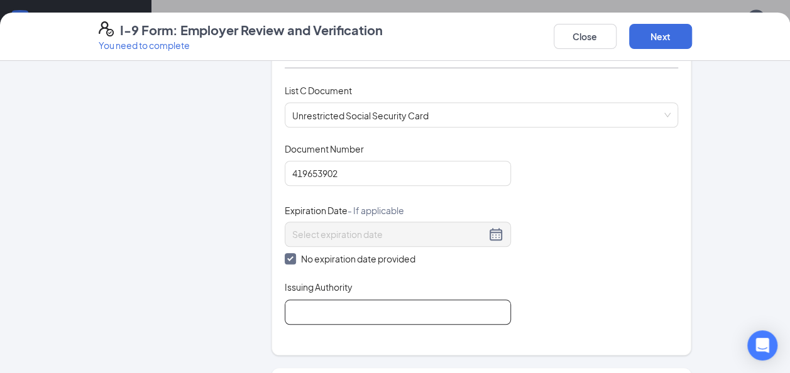
click at [348, 319] on input "Issuing Authority" at bounding box center [398, 312] width 226 height 25
type input "Social Security Administration"
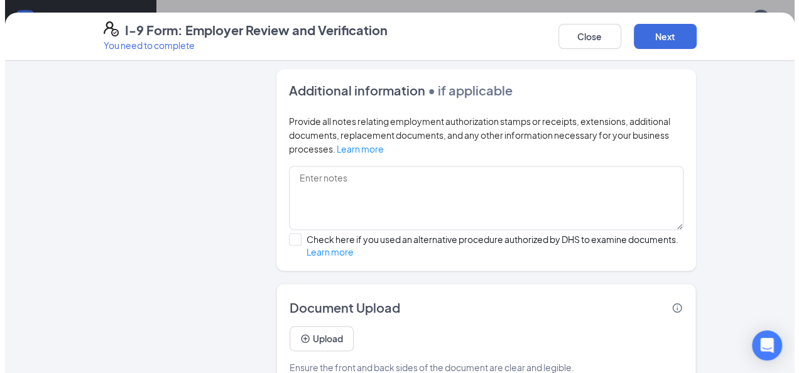
scroll to position [814, 0]
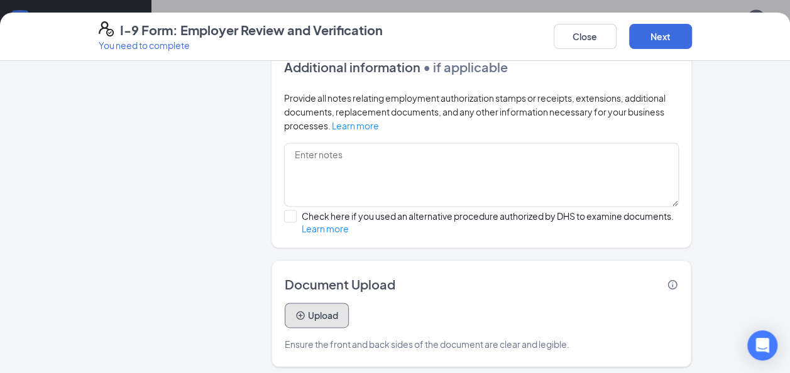
click at [339, 309] on button "Upload" at bounding box center [317, 315] width 64 height 25
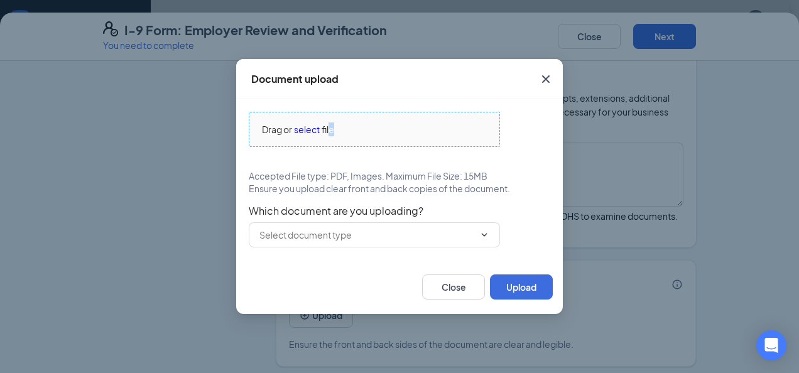
drag, startPoint x: 358, startPoint y: 145, endPoint x: 332, endPoint y: 126, distance: 32.8
click at [332, 126] on span "file" at bounding box center [328, 130] width 13 height 14
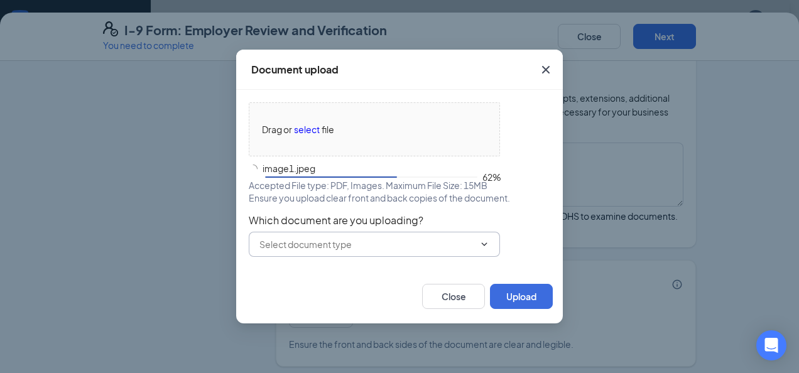
click at [431, 253] on span at bounding box center [374, 244] width 251 height 25
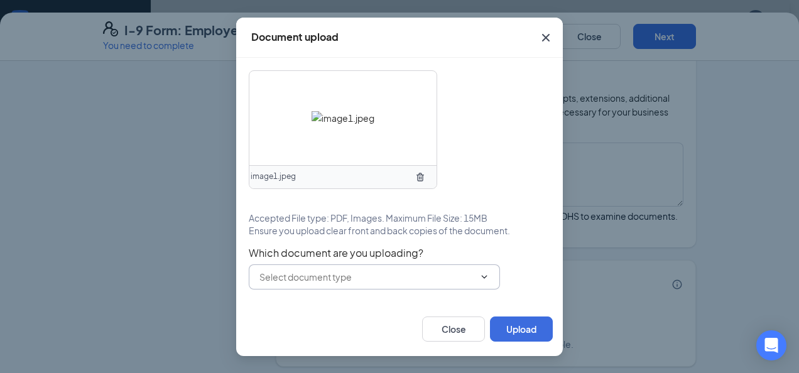
click at [440, 280] on input "text" at bounding box center [367, 277] width 215 height 14
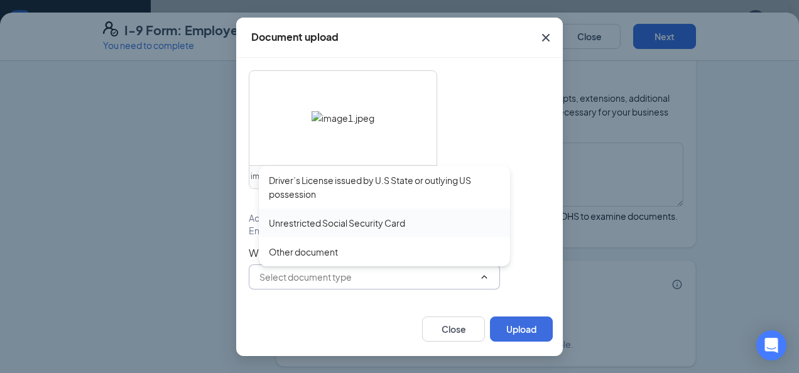
click at [432, 234] on div "Unrestricted Social Security Card" at bounding box center [384, 223] width 251 height 29
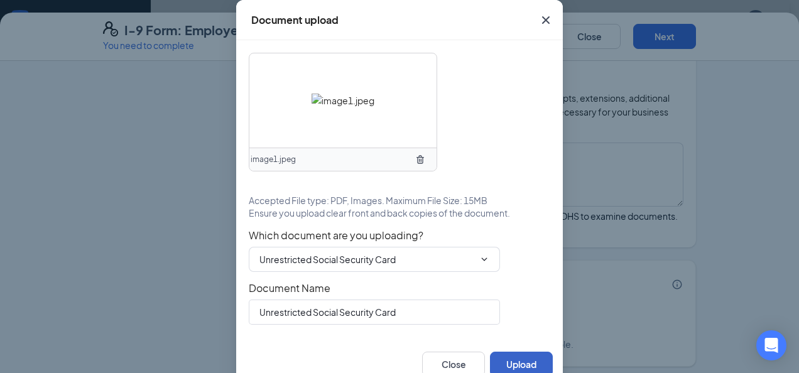
click at [505, 353] on button "Upload" at bounding box center [521, 364] width 63 height 25
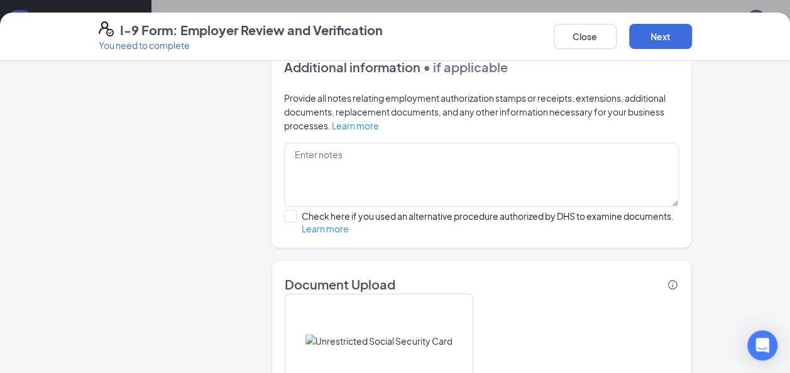
scroll to position [932, 0]
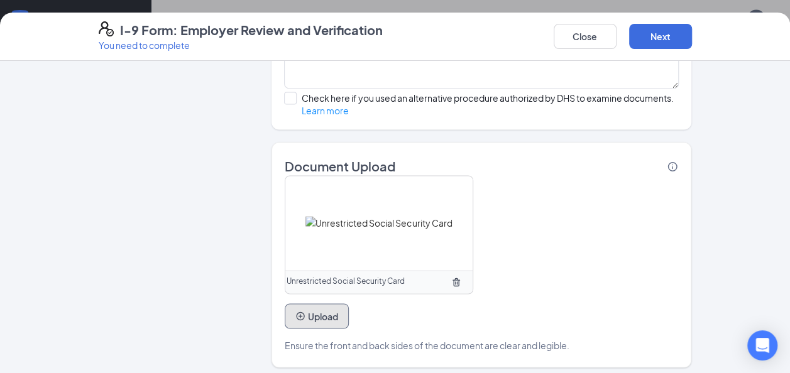
click at [301, 314] on button "Upload" at bounding box center [317, 316] width 64 height 25
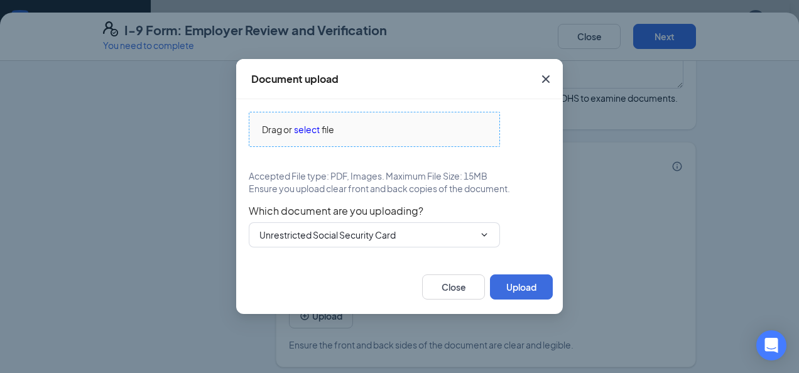
click at [325, 121] on span "Drag or select file" at bounding box center [375, 130] width 250 height 34
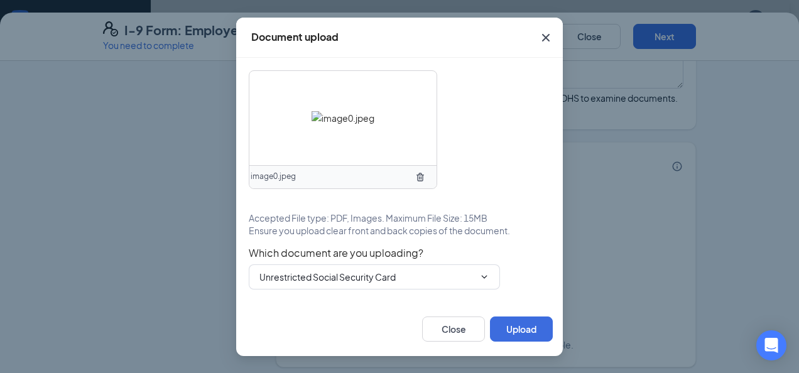
click at [335, 254] on span "Which document are you uploading?" at bounding box center [400, 253] width 302 height 13
click at [352, 278] on input "Unrestricted Social Security Card" at bounding box center [367, 277] width 215 height 14
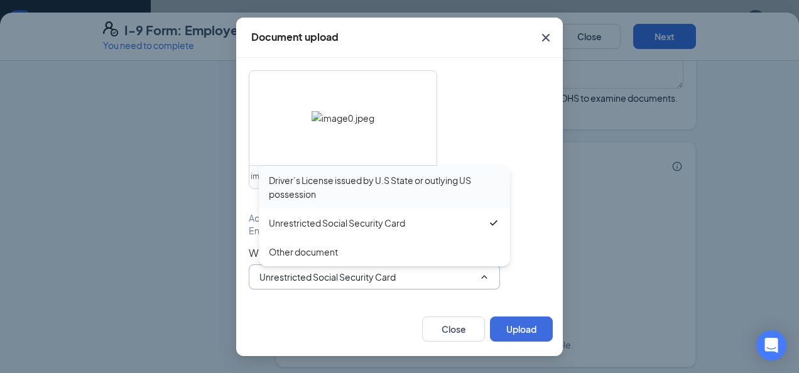
click at [360, 187] on div "Driver’s License issued by U.S State or outlying US possession" at bounding box center [384, 187] width 231 height 28
type input "Driver’s License issued by U.S State or outlying US possession"
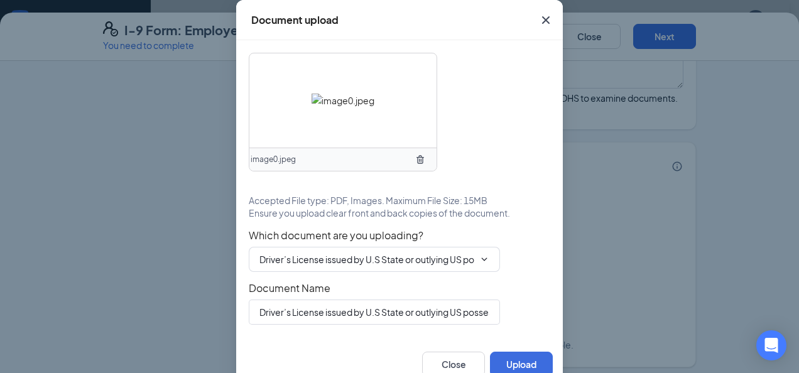
click at [520, 346] on div "Close Upload" at bounding box center [399, 365] width 327 height 54
click at [525, 362] on button "Upload" at bounding box center [521, 364] width 63 height 25
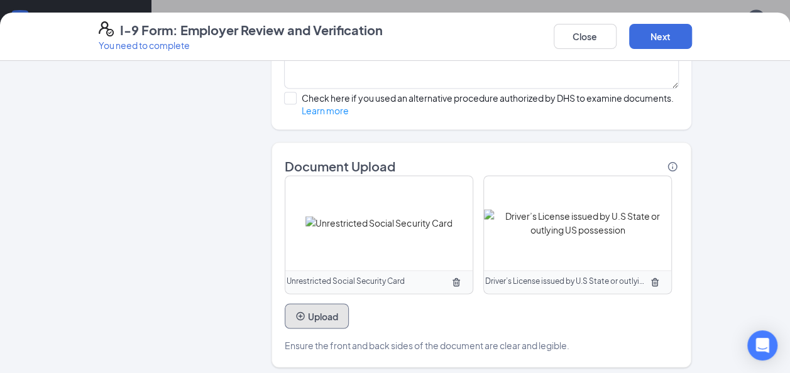
scroll to position [1353, 0]
click at [657, 31] on button "Next" at bounding box center [660, 36] width 63 height 25
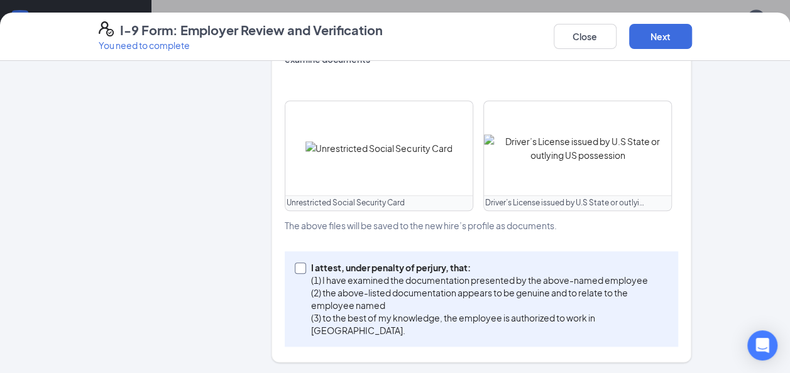
click at [487, 301] on p "(2) the above-listed documentation appears to be genuine and to relate to the e…" at bounding box center [487, 299] width 353 height 25
click at [304, 272] on input "I attest, under penalty of [PERSON_NAME], that: (1) I have examined the documen…" at bounding box center [299, 267] width 9 height 9
checkbox input "true"
click at [668, 42] on button "Next" at bounding box center [660, 36] width 63 height 25
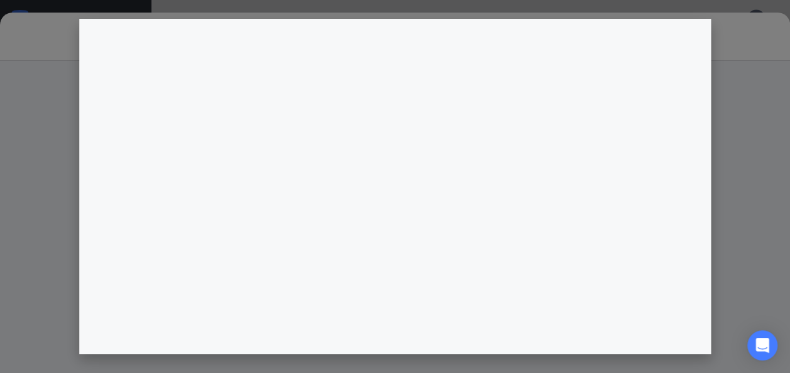
scroll to position [1353, 0]
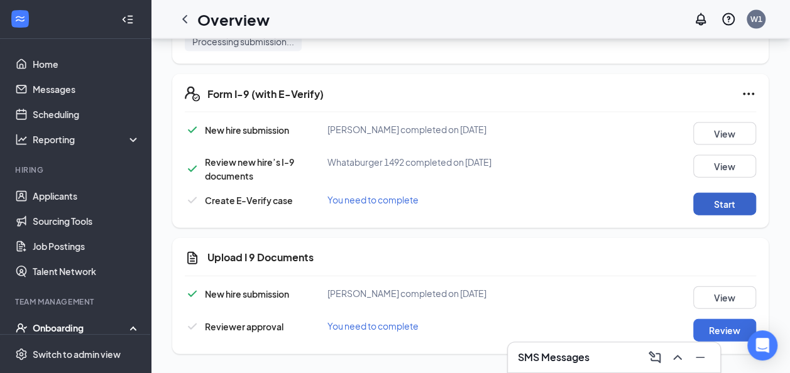
click at [732, 194] on button "Start" at bounding box center [724, 204] width 63 height 23
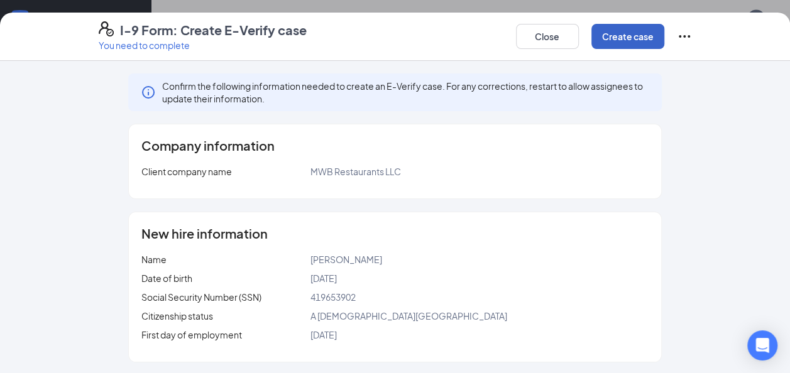
click at [657, 47] on button "Create case" at bounding box center [627, 36] width 73 height 25
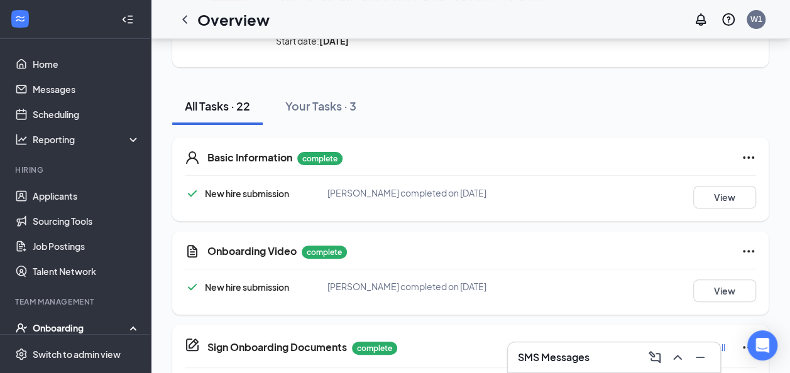
scroll to position [107, 0]
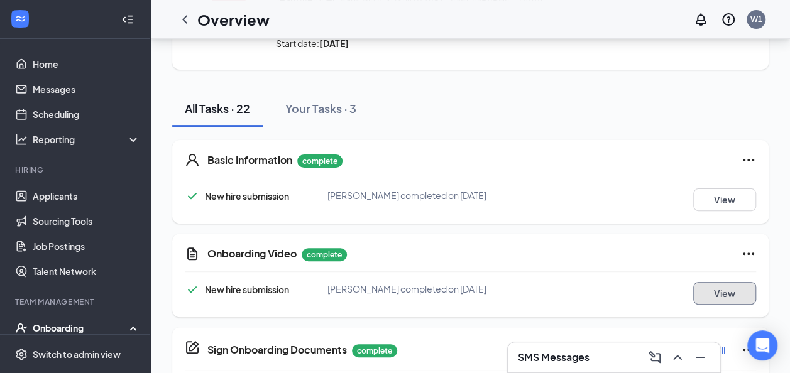
click at [709, 283] on button "View" at bounding box center [724, 293] width 63 height 23
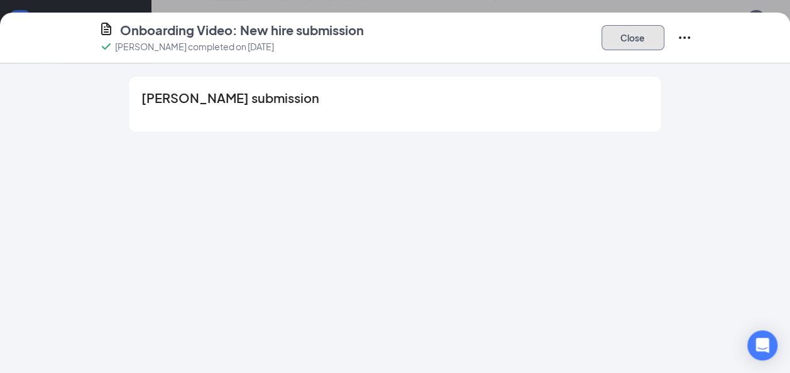
click at [623, 45] on button "Close" at bounding box center [632, 37] width 63 height 25
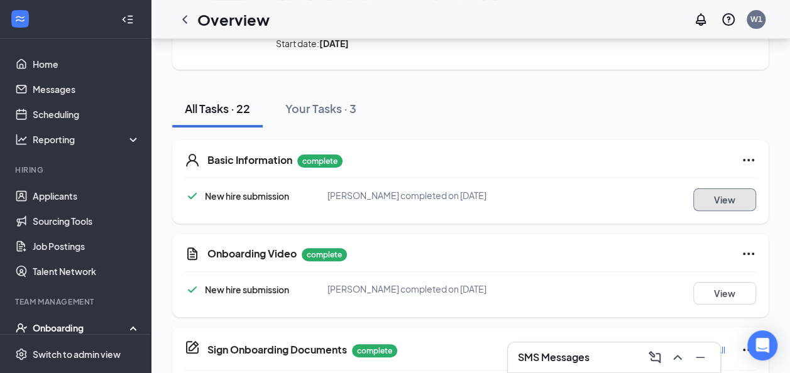
click at [717, 192] on button "View" at bounding box center [724, 200] width 63 height 23
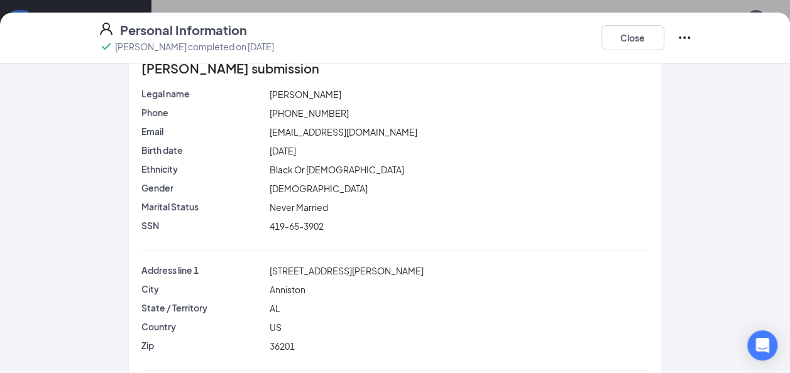
scroll to position [30, 0]
click at [634, 45] on button "Close" at bounding box center [632, 37] width 63 height 25
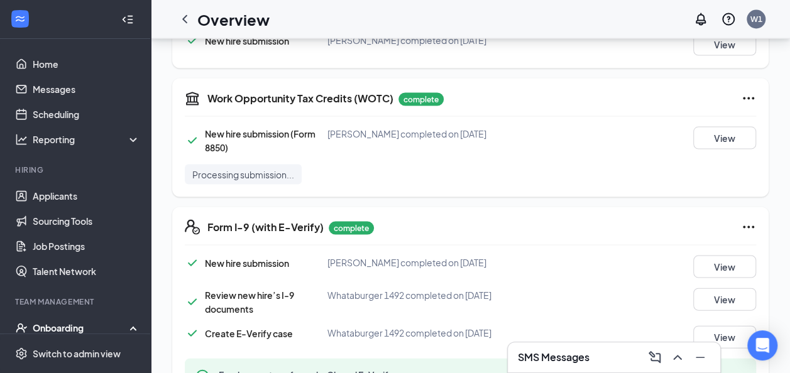
scroll to position [1387, 0]
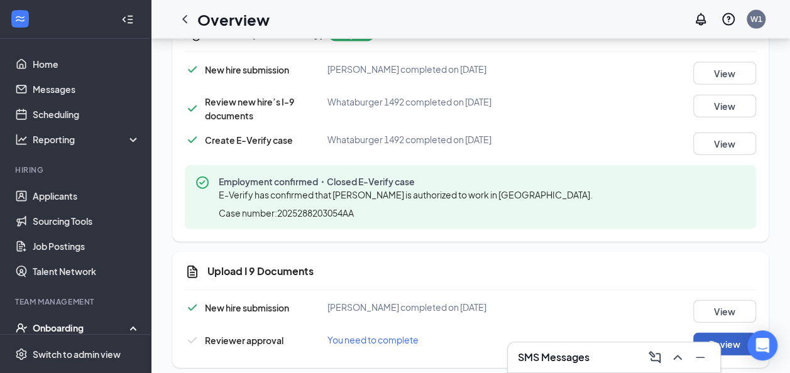
click at [729, 333] on button "Review" at bounding box center [724, 344] width 63 height 23
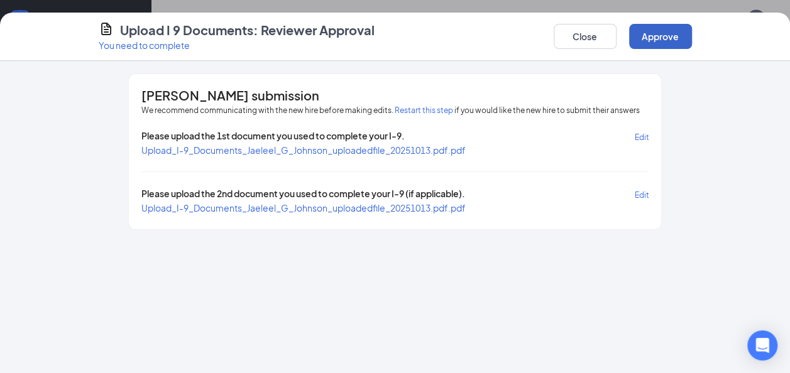
click at [661, 34] on button "Approve" at bounding box center [660, 36] width 63 height 25
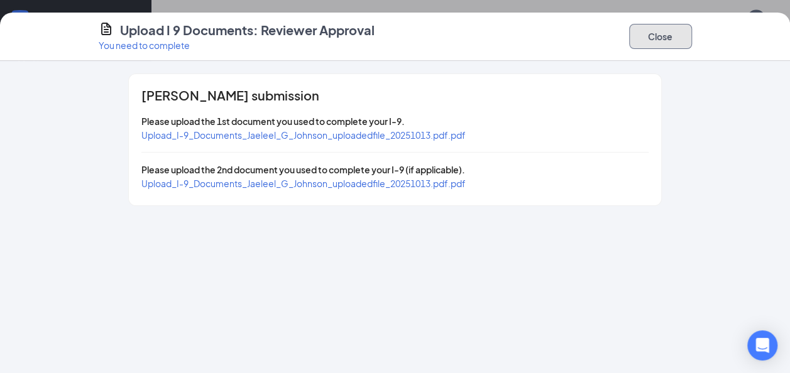
click at [666, 44] on button "Close" at bounding box center [660, 36] width 63 height 25
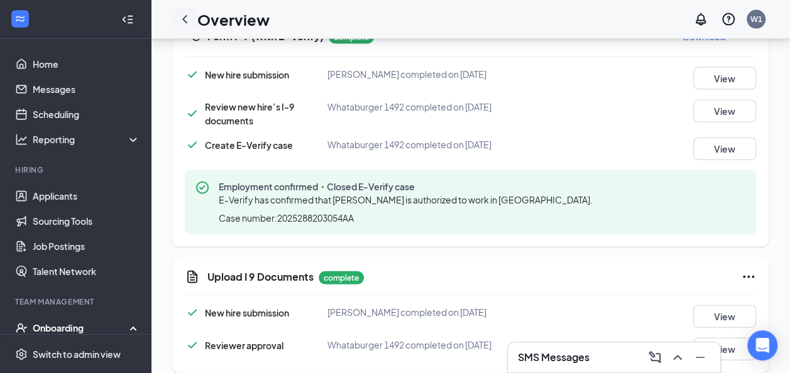
click at [192, 16] on icon "ChevronLeft" at bounding box center [184, 19] width 15 height 15
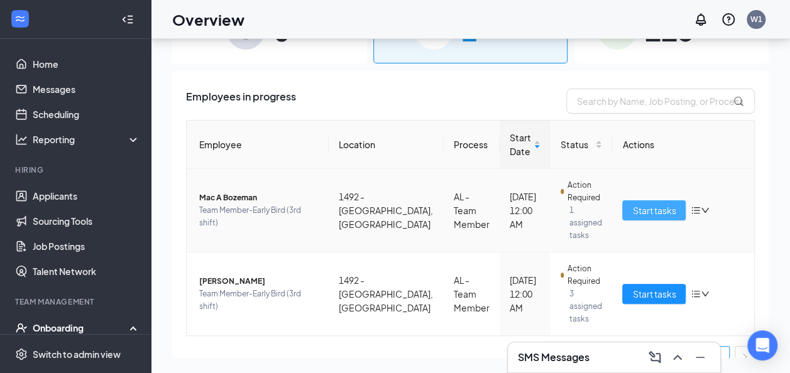
click at [632, 204] on span "Start tasks" at bounding box center [653, 211] width 43 height 14
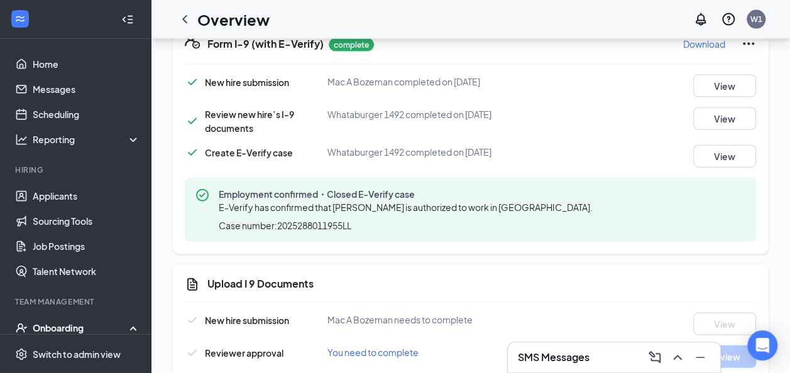
scroll to position [1392, 0]
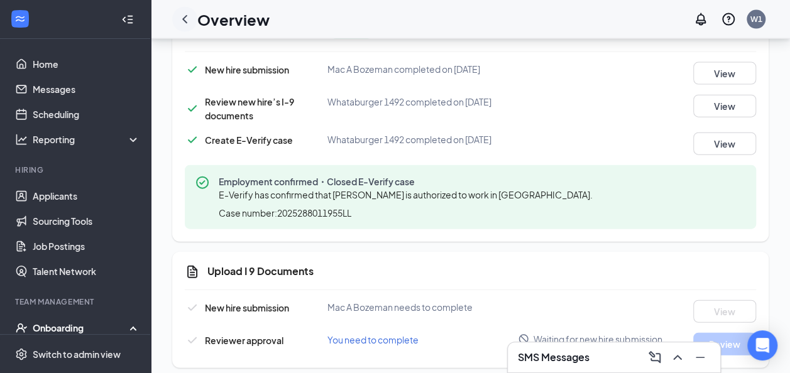
click at [184, 15] on icon "ChevronLeft" at bounding box center [184, 19] width 15 height 15
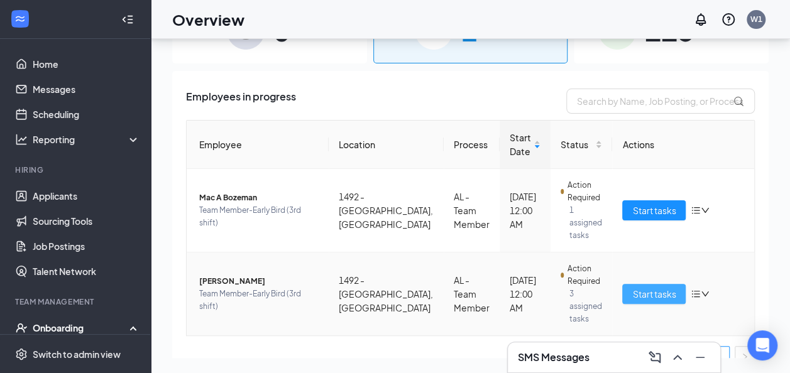
click at [645, 287] on span "Start tasks" at bounding box center [653, 294] width 43 height 14
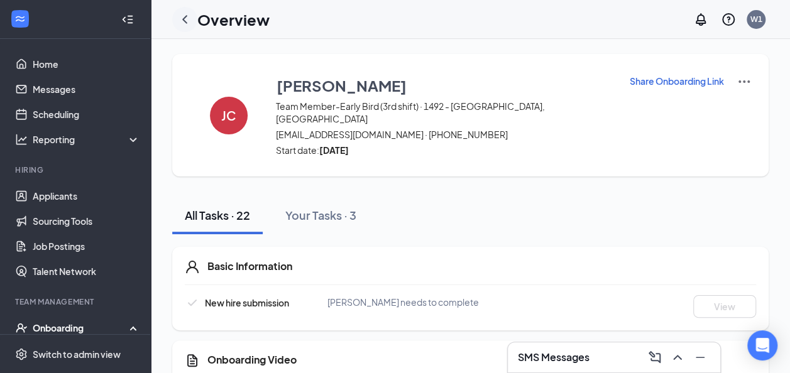
click at [185, 20] on icon "ChevronLeft" at bounding box center [184, 19] width 5 height 8
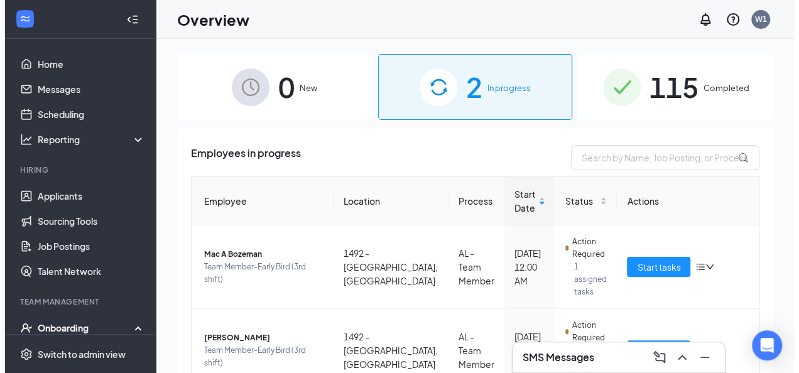
scroll to position [31, 0]
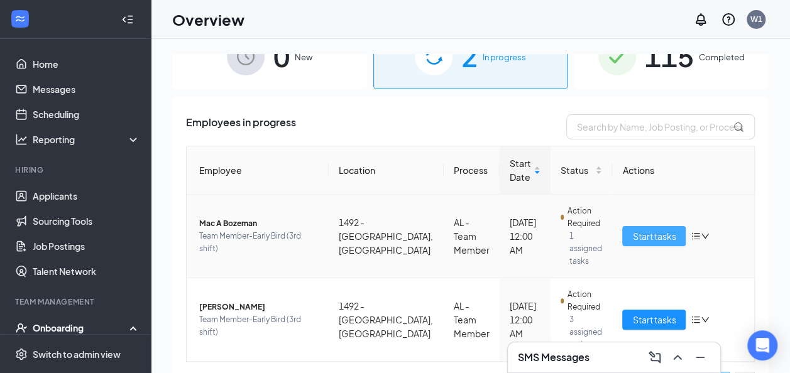
click at [635, 239] on button "Start tasks" at bounding box center [653, 236] width 63 height 20
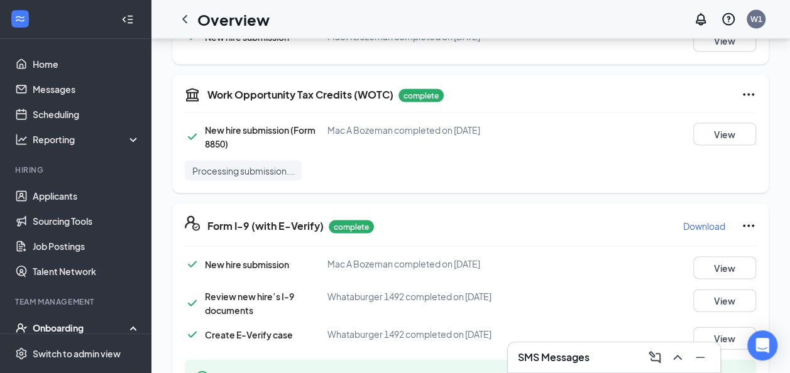
scroll to position [1392, 0]
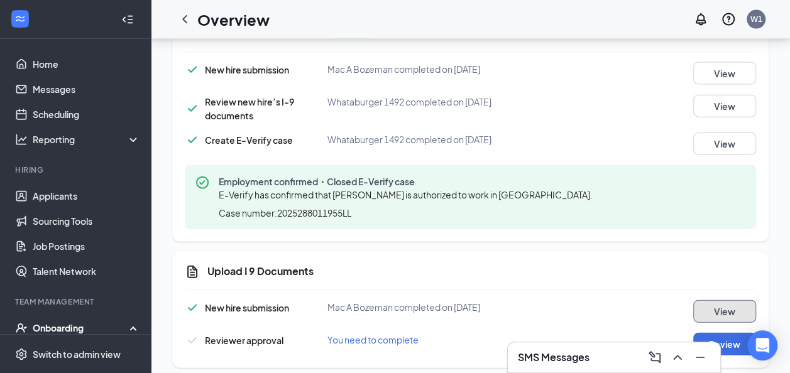
click at [705, 302] on button "View" at bounding box center [724, 311] width 63 height 23
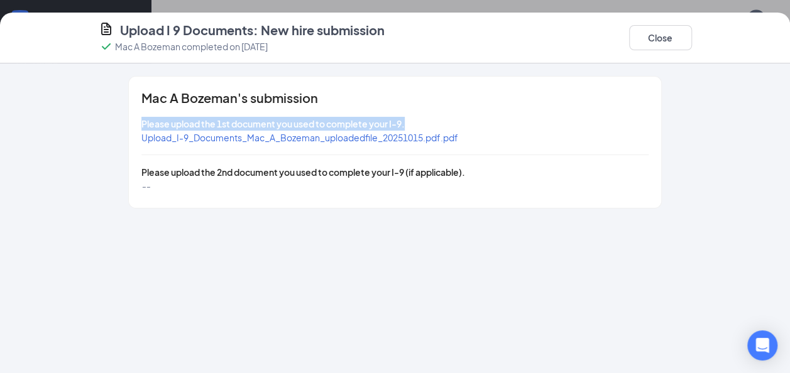
drag, startPoint x: 532, startPoint y: 109, endPoint x: 656, endPoint y: 80, distance: 127.1
click at [656, 80] on div "Mac A Bozeman's submission Please upload the 1st document you used to complete …" at bounding box center [395, 142] width 533 height 131
drag, startPoint x: 656, startPoint y: 80, endPoint x: 645, endPoint y: 48, distance: 34.6
click at [645, 48] on button "Close" at bounding box center [660, 37] width 63 height 25
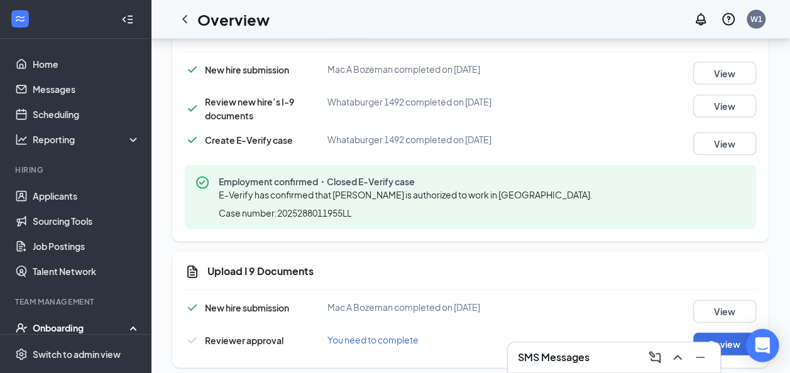
click at [739, 333] on button "Review" at bounding box center [724, 344] width 63 height 23
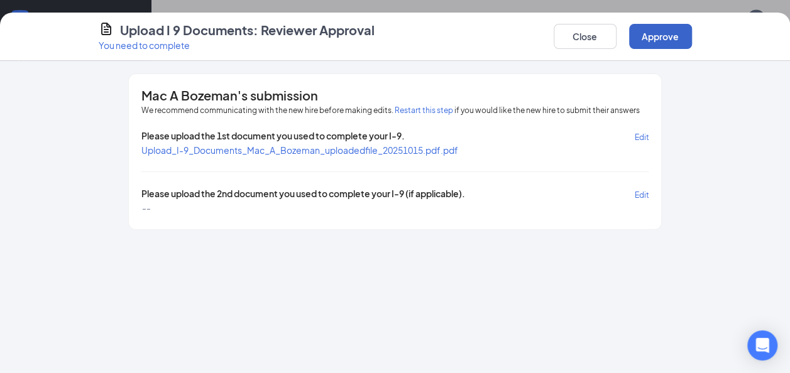
click at [651, 37] on button "Approve" at bounding box center [660, 36] width 63 height 25
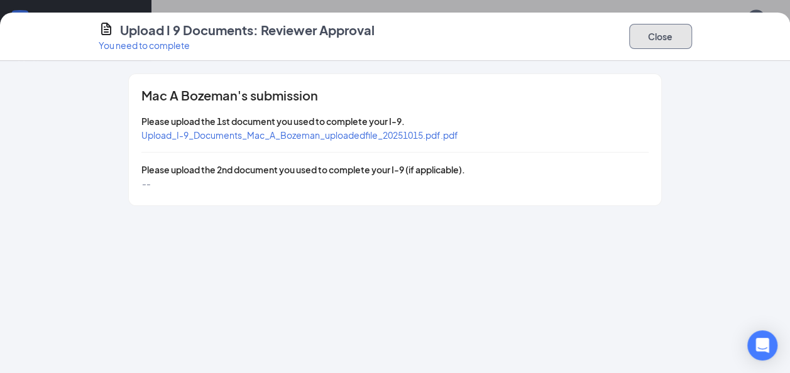
click at [649, 42] on button "Close" at bounding box center [660, 36] width 63 height 25
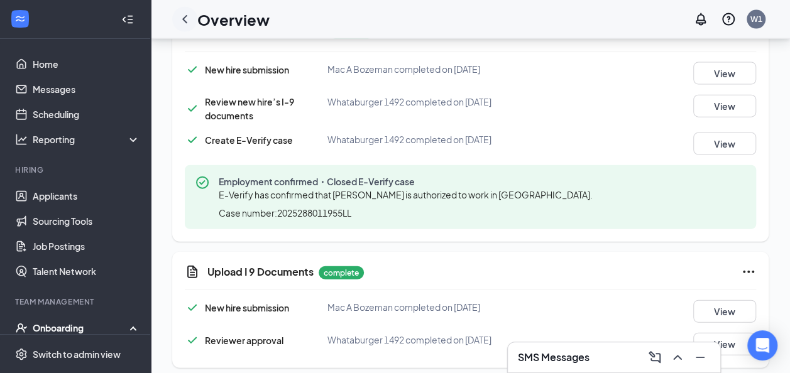
click at [183, 16] on icon "ChevronLeft" at bounding box center [184, 19] width 15 height 15
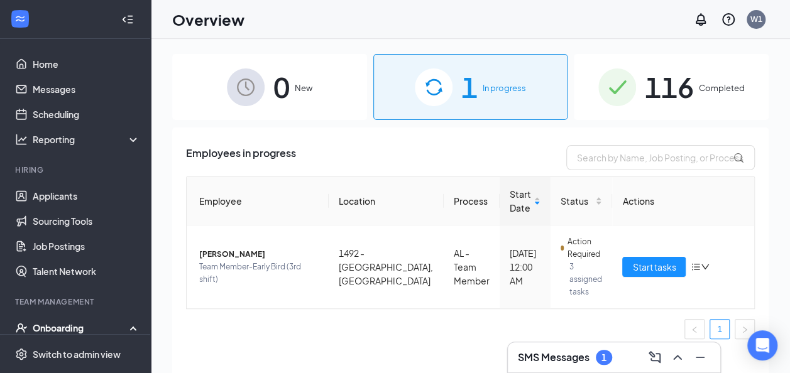
click at [676, 82] on span "116" at bounding box center [669, 86] width 49 height 43
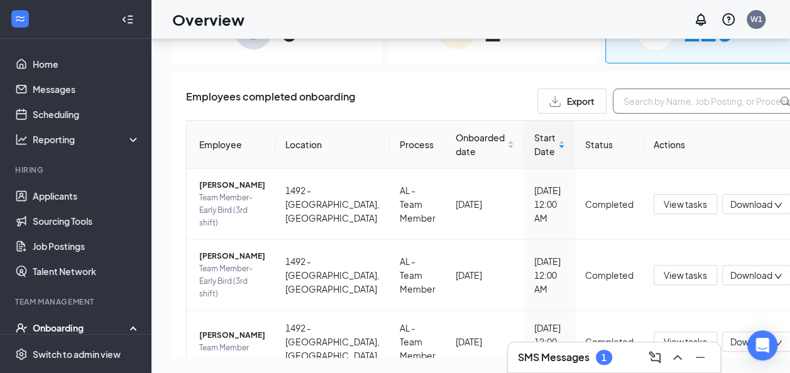
click at [613, 97] on input "text" at bounding box center [707, 101] width 189 height 25
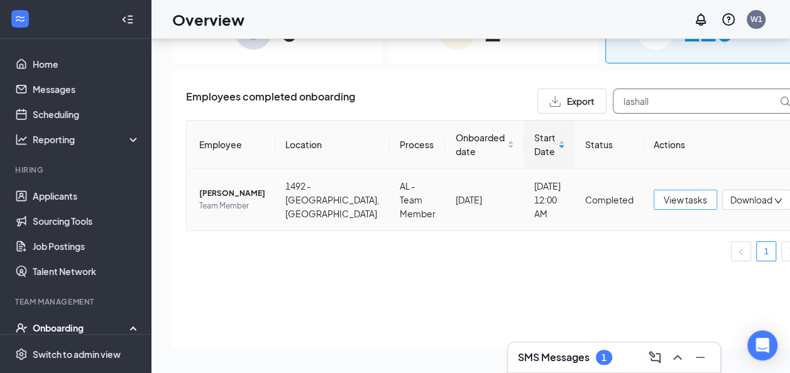
type input "lashall"
click at [664, 201] on span "View tasks" at bounding box center [685, 200] width 43 height 14
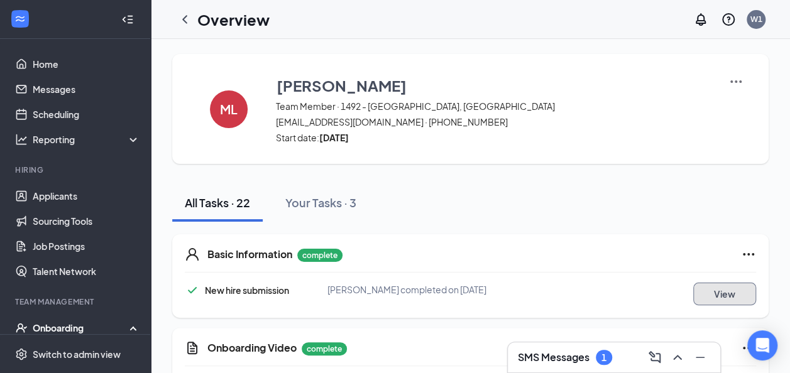
click at [720, 292] on button "View" at bounding box center [724, 294] width 63 height 23
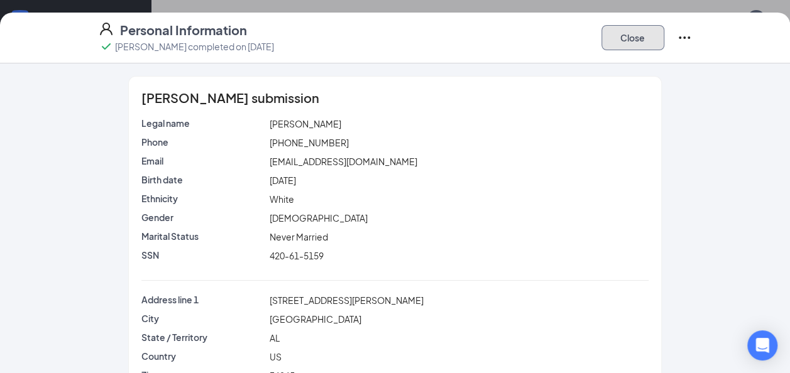
click at [646, 38] on button "Close" at bounding box center [632, 37] width 63 height 25
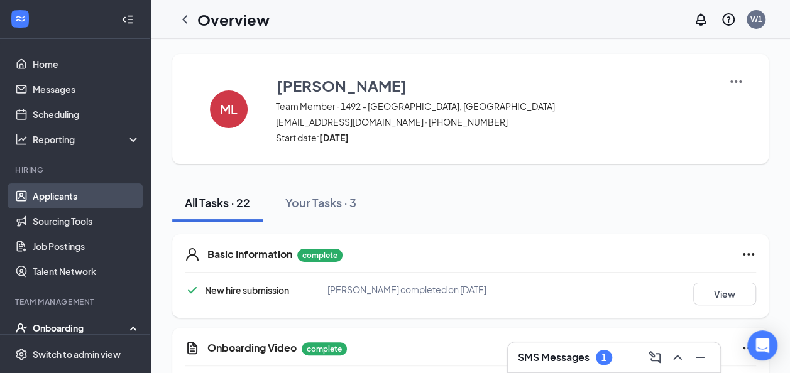
click at [55, 195] on link "Applicants" at bounding box center [86, 196] width 107 height 25
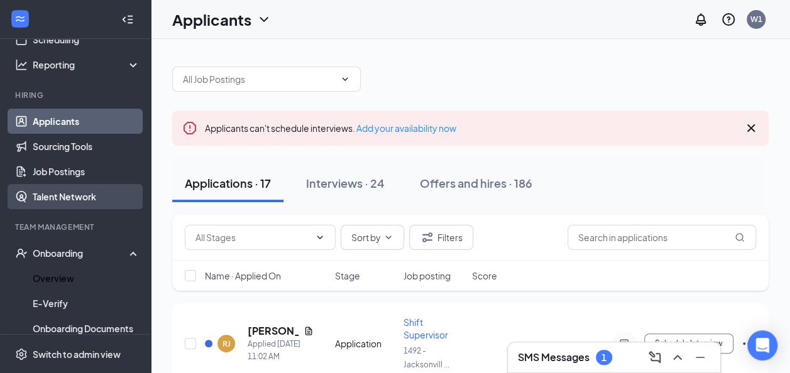
scroll to position [75, 0]
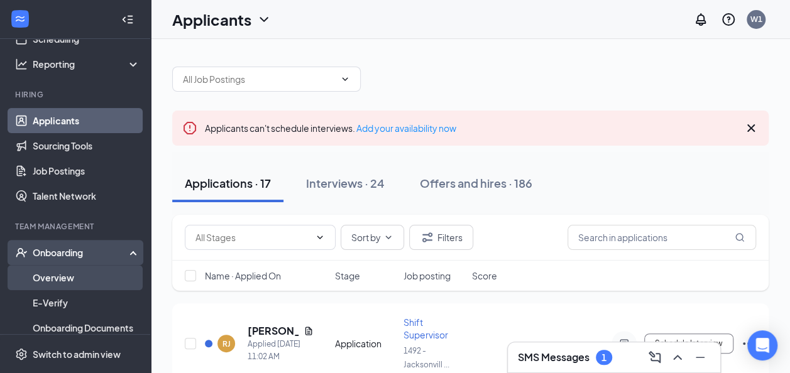
drag, startPoint x: 92, startPoint y: 277, endPoint x: 63, endPoint y: 272, distance: 29.2
click at [63, 272] on link "Overview" at bounding box center [86, 277] width 107 height 25
